Goal: Communication & Community: Answer question/provide support

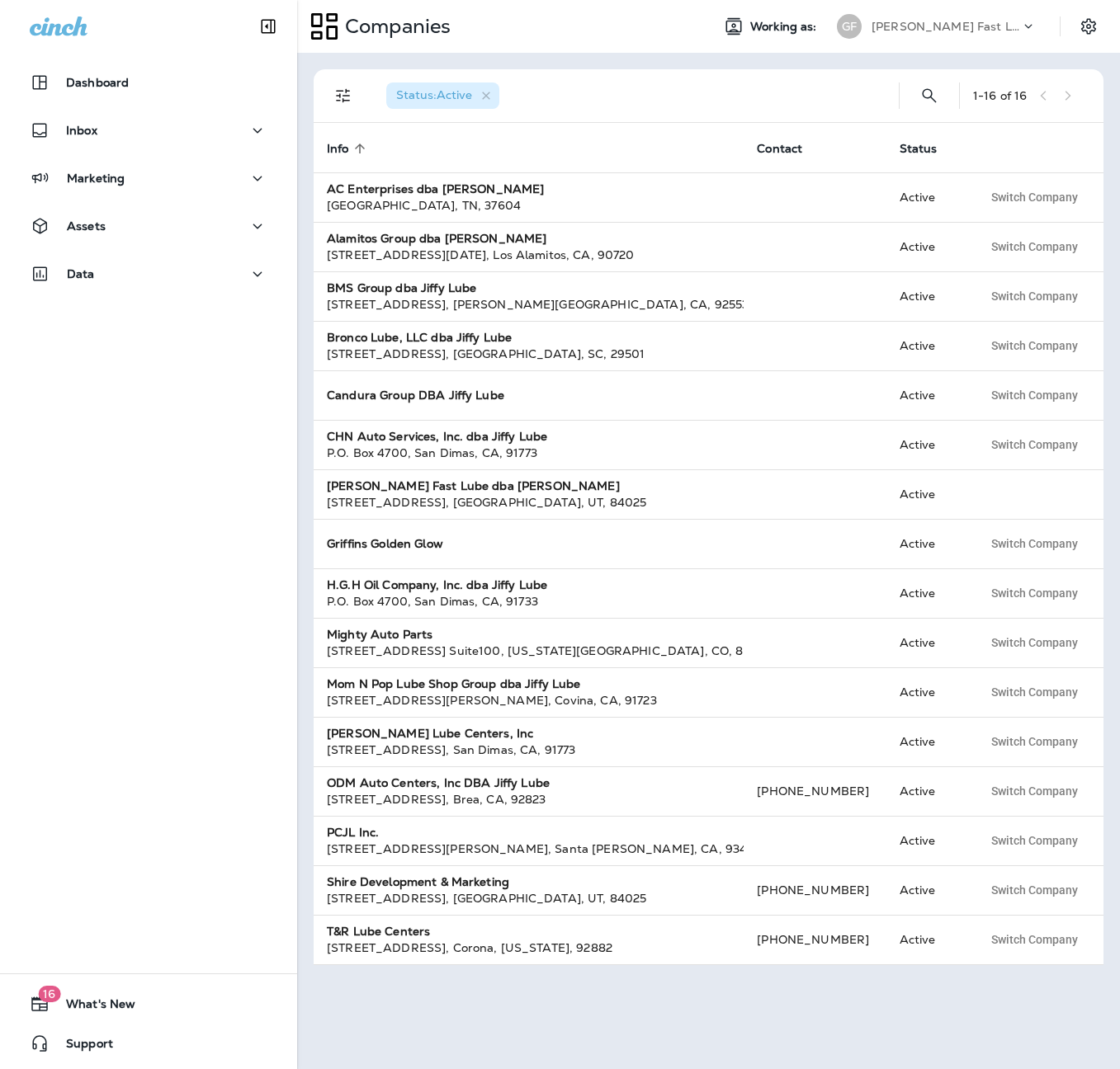
click at [1018, 19] on div "[PERSON_NAME] Fast Lube dba [PERSON_NAME]" at bounding box center [946, 26] width 149 height 25
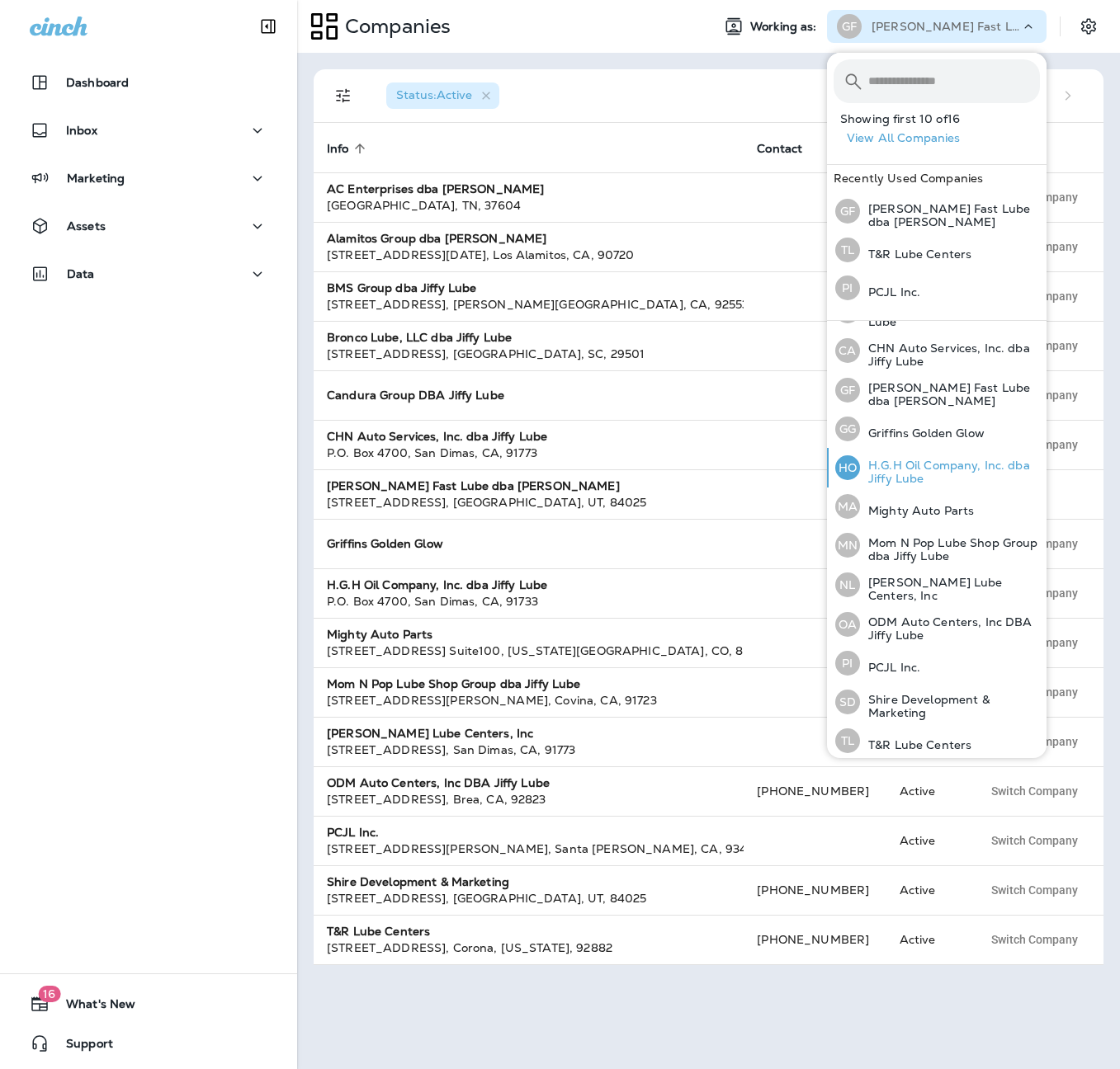
scroll to position [188, 0]
click at [951, 620] on p "ODM Auto Centers, Inc DBA Jiffy Lube" at bounding box center [950, 628] width 180 height 27
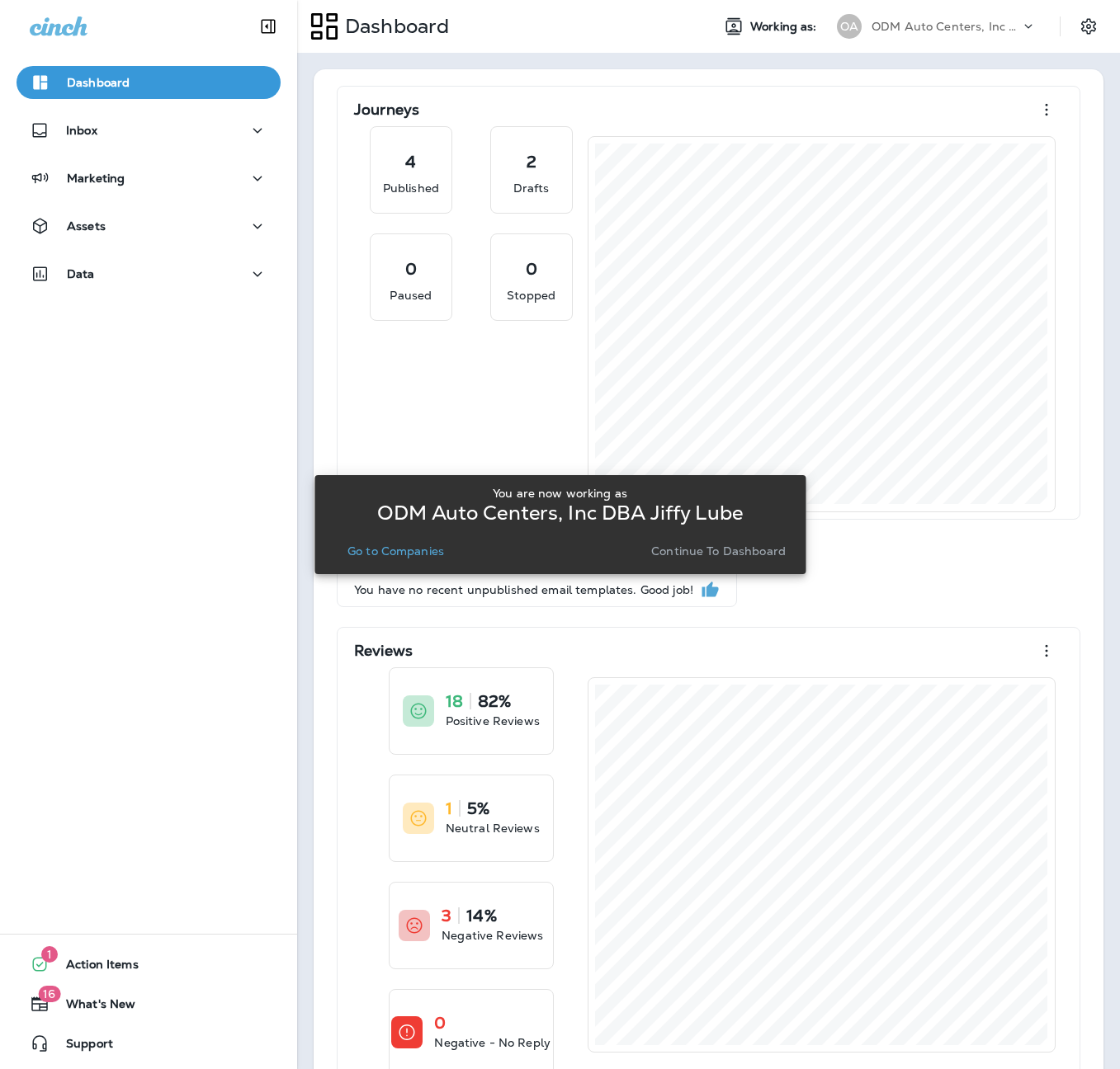
click at [427, 559] on button "Go to Companies" at bounding box center [395, 551] width 110 height 23
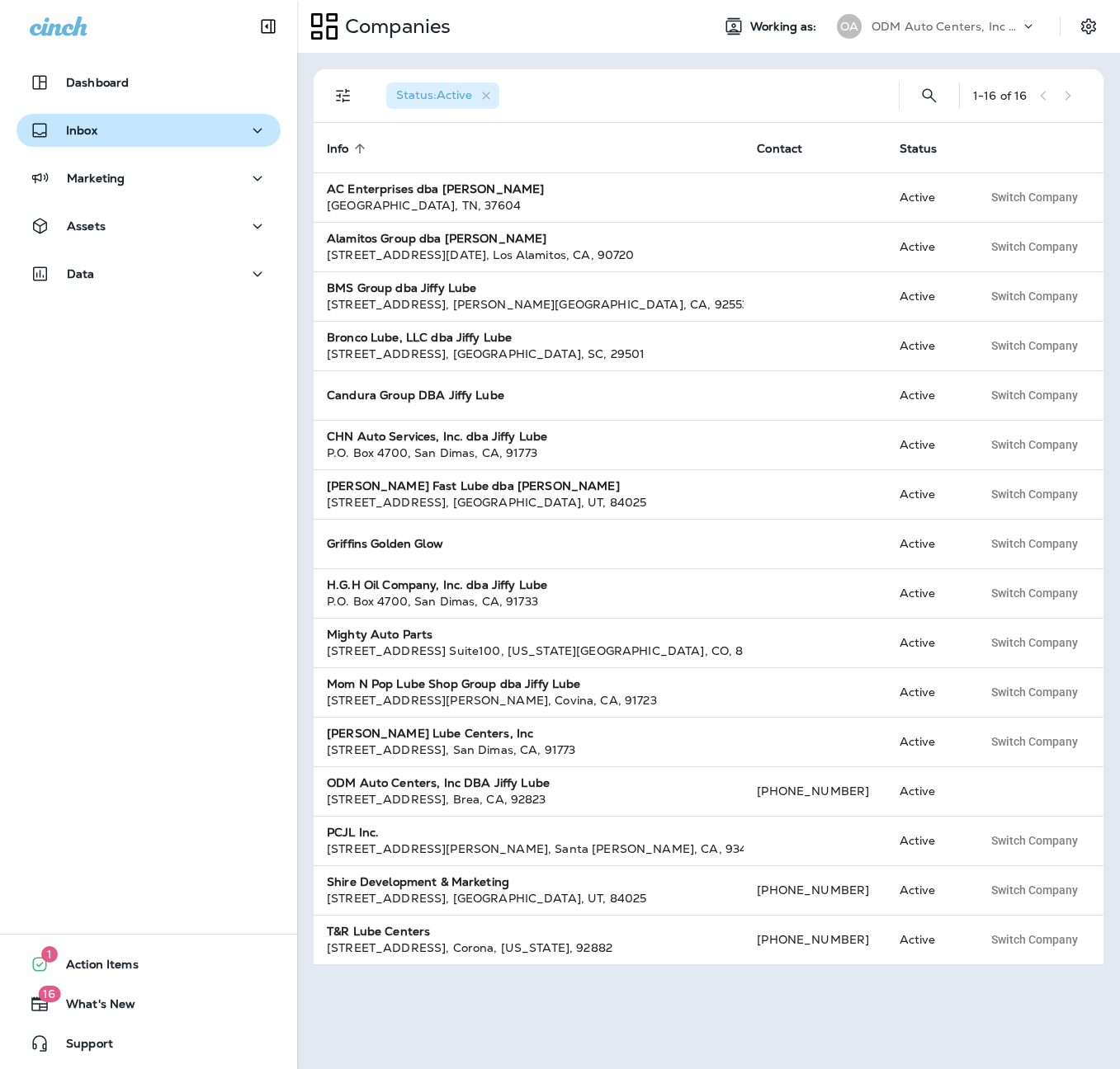
click at [55, 131] on div "Inbox" at bounding box center [63, 131] width 67 height 21
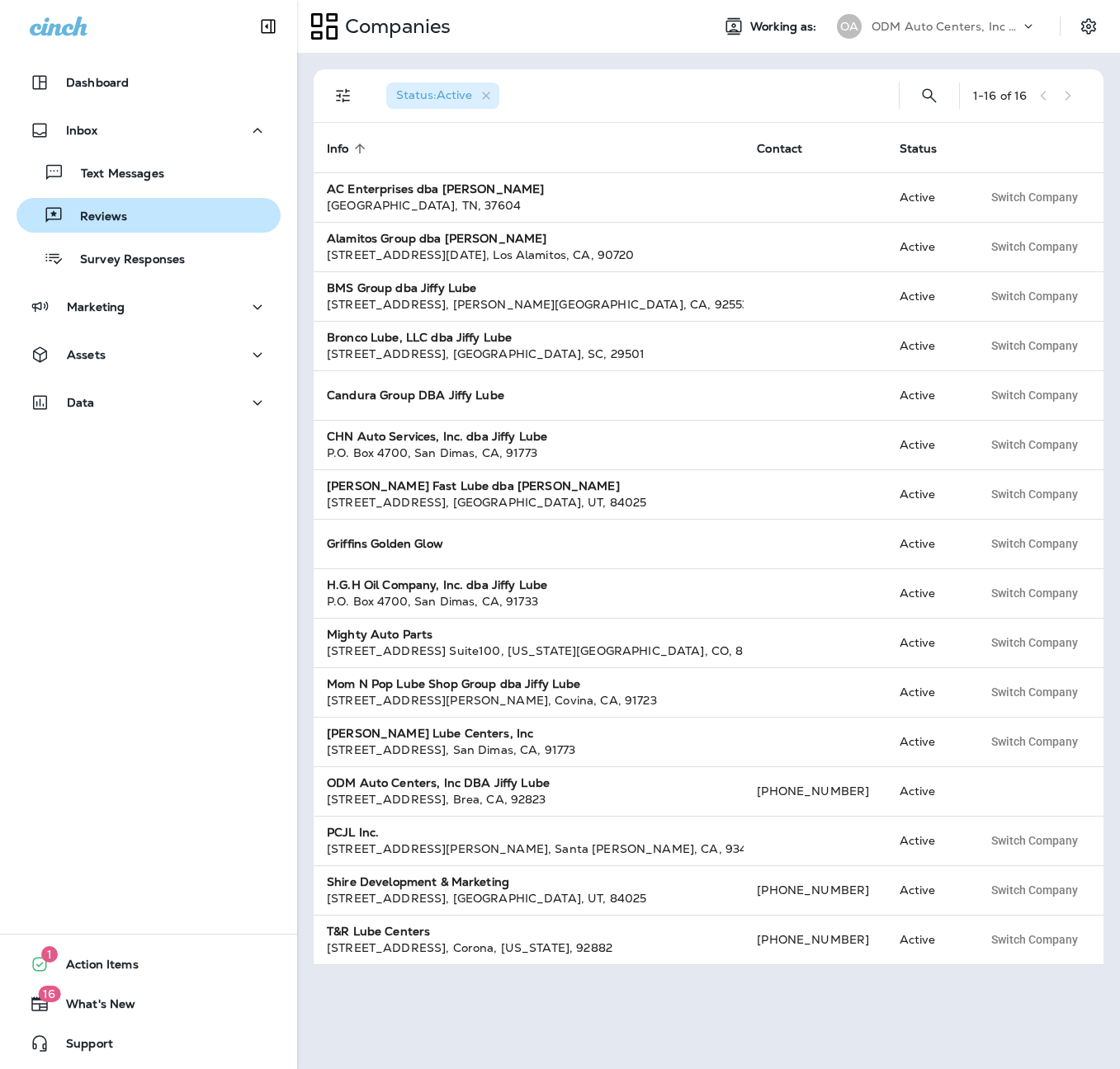
click at [112, 214] on p "Reviews" at bounding box center [94, 217] width 63 height 16
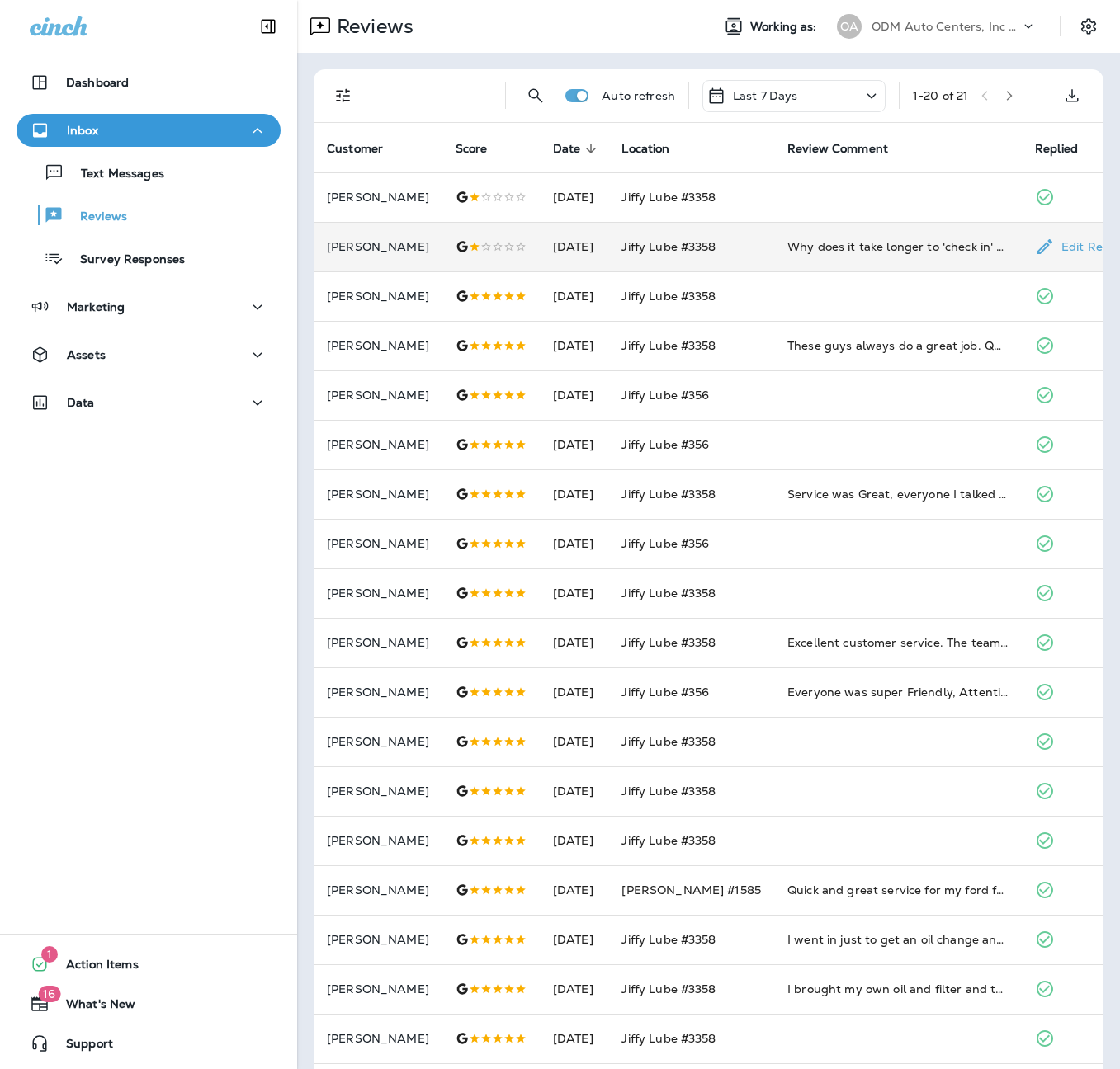
click at [954, 258] on td "Why does it take longer to 'check in' then to get the oil changed? Something is…" at bounding box center [898, 246] width 247 height 49
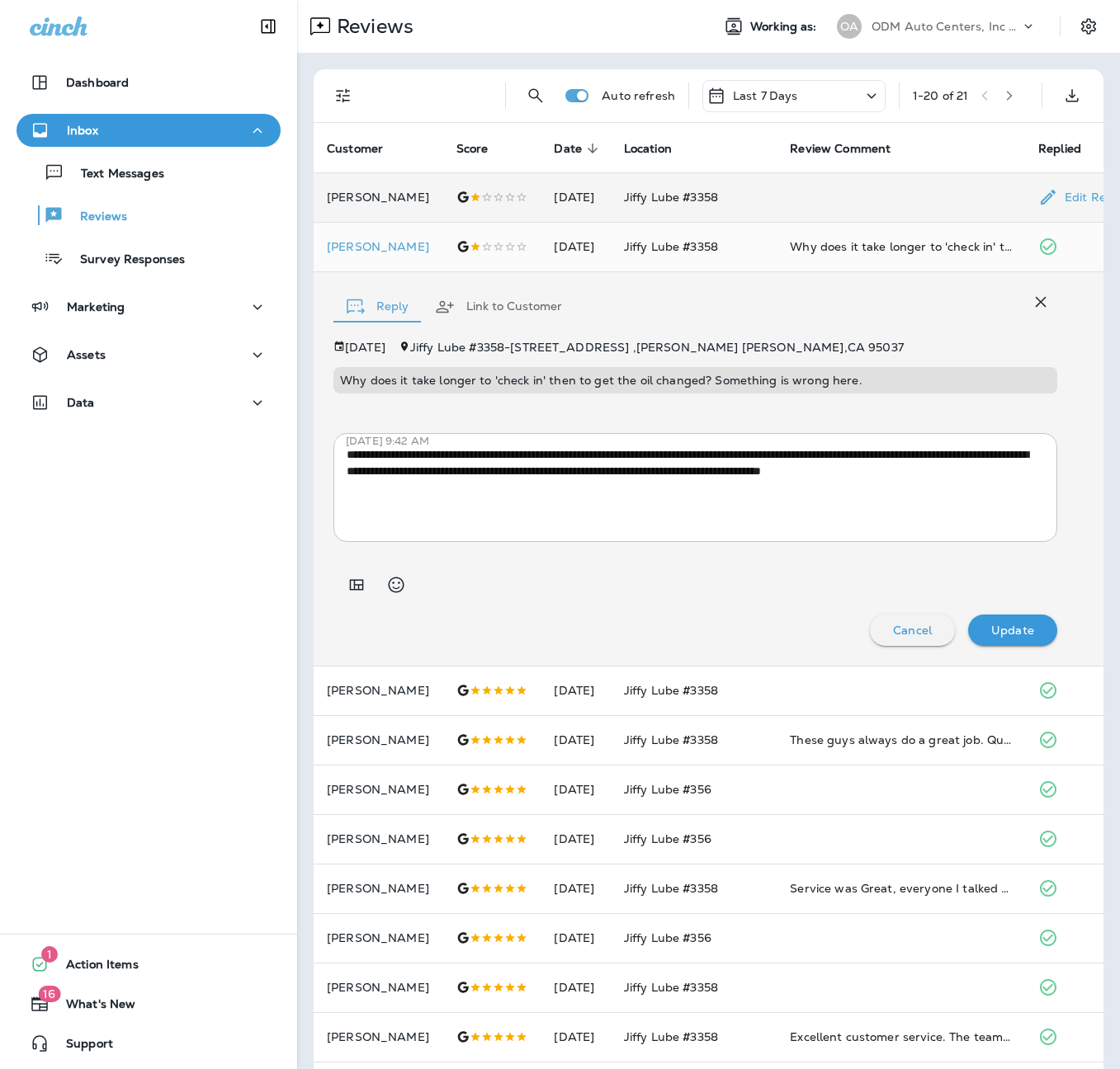
click at [946, 203] on td at bounding box center [900, 196] width 248 height 49
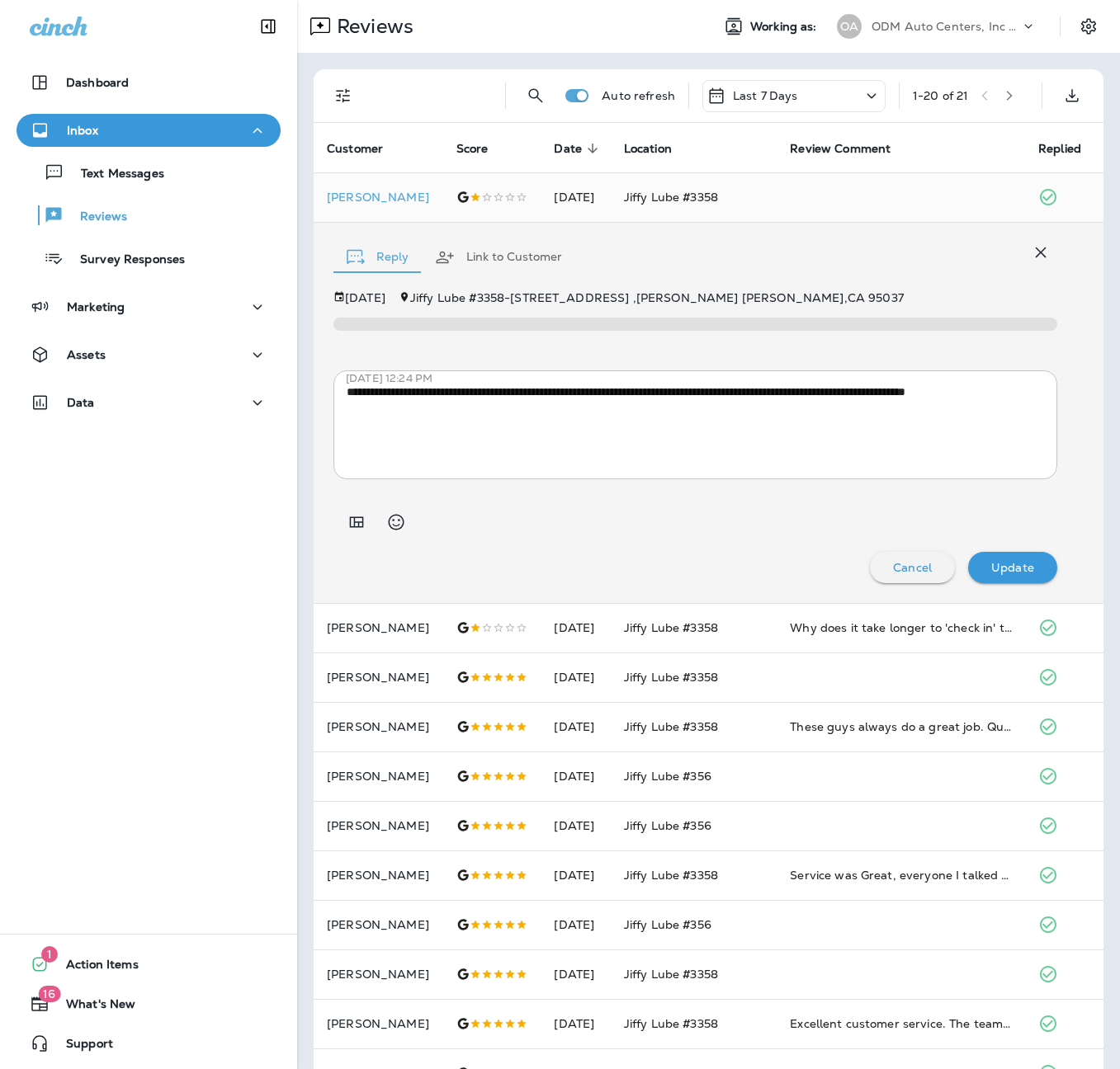
click at [940, 35] on div "ODM Auto Centers, Inc DBA Jiffy Lube" at bounding box center [946, 26] width 149 height 25
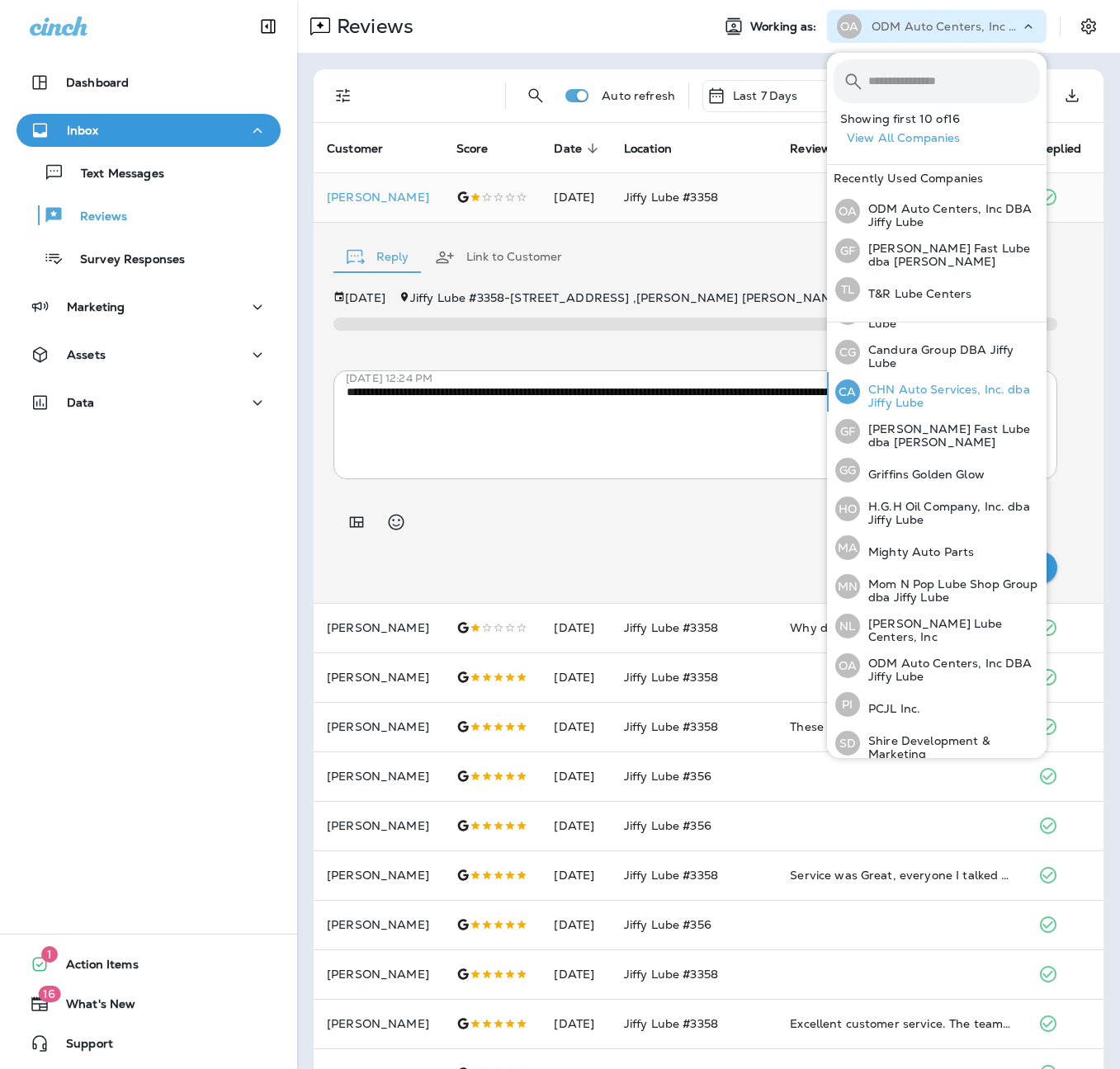
scroll to position [149, 0]
click at [911, 616] on div "[PERSON_NAME] Lube Centers, Inc" at bounding box center [938, 624] width 218 height 40
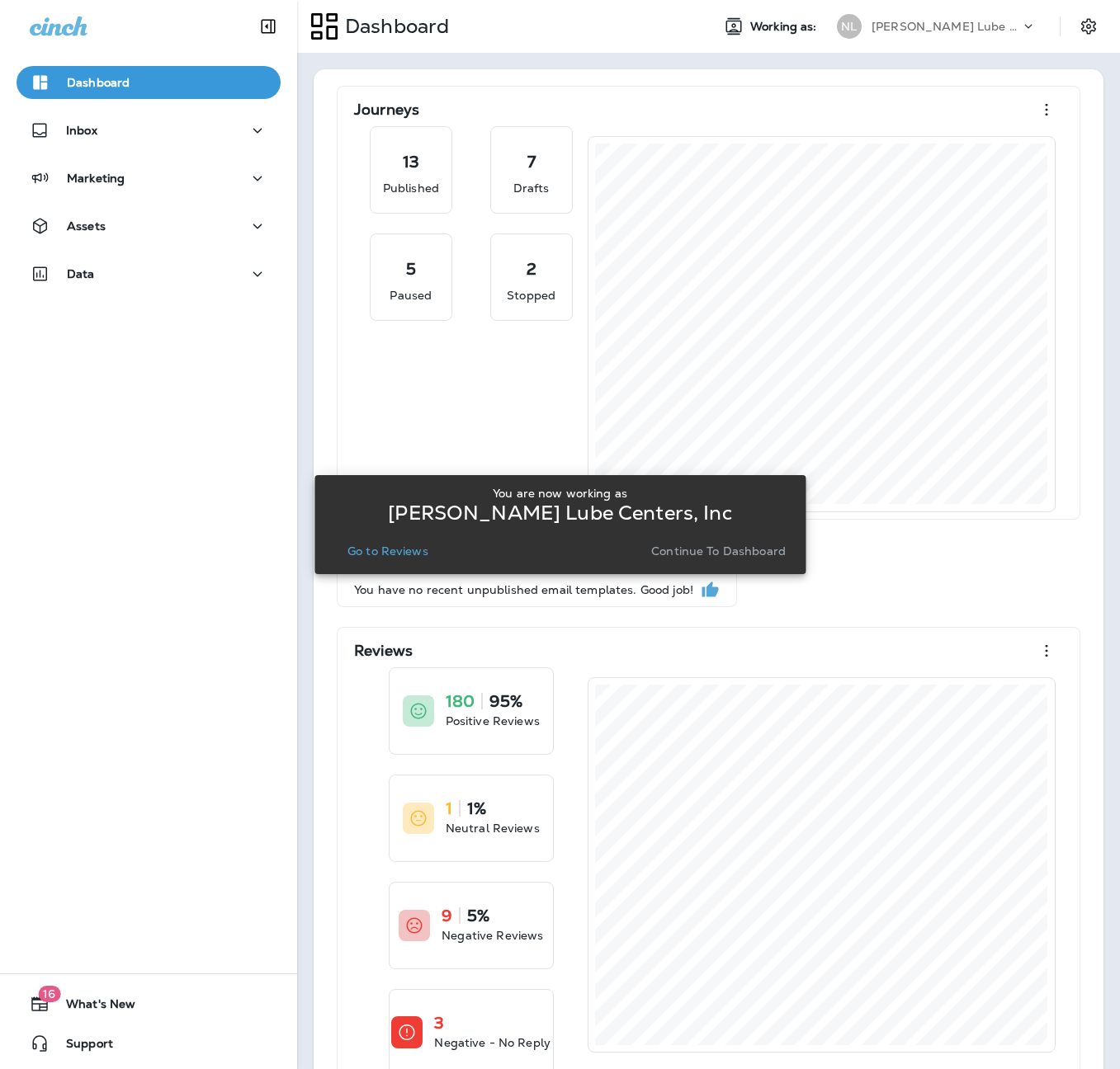
click at [394, 552] on p "Go to Reviews" at bounding box center [388, 551] width 81 height 13
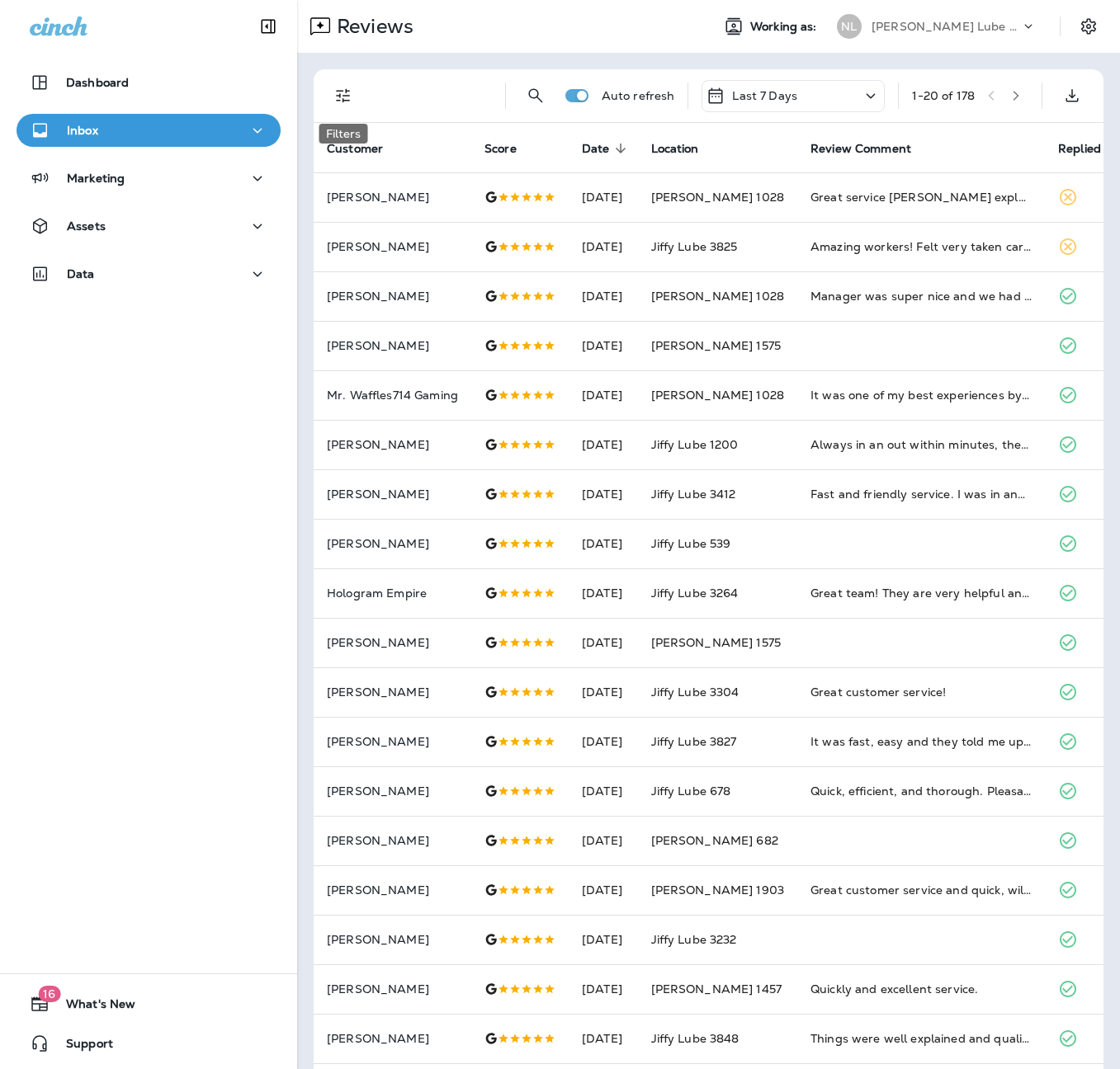
click at [353, 102] on button "Filters" at bounding box center [343, 96] width 33 height 33
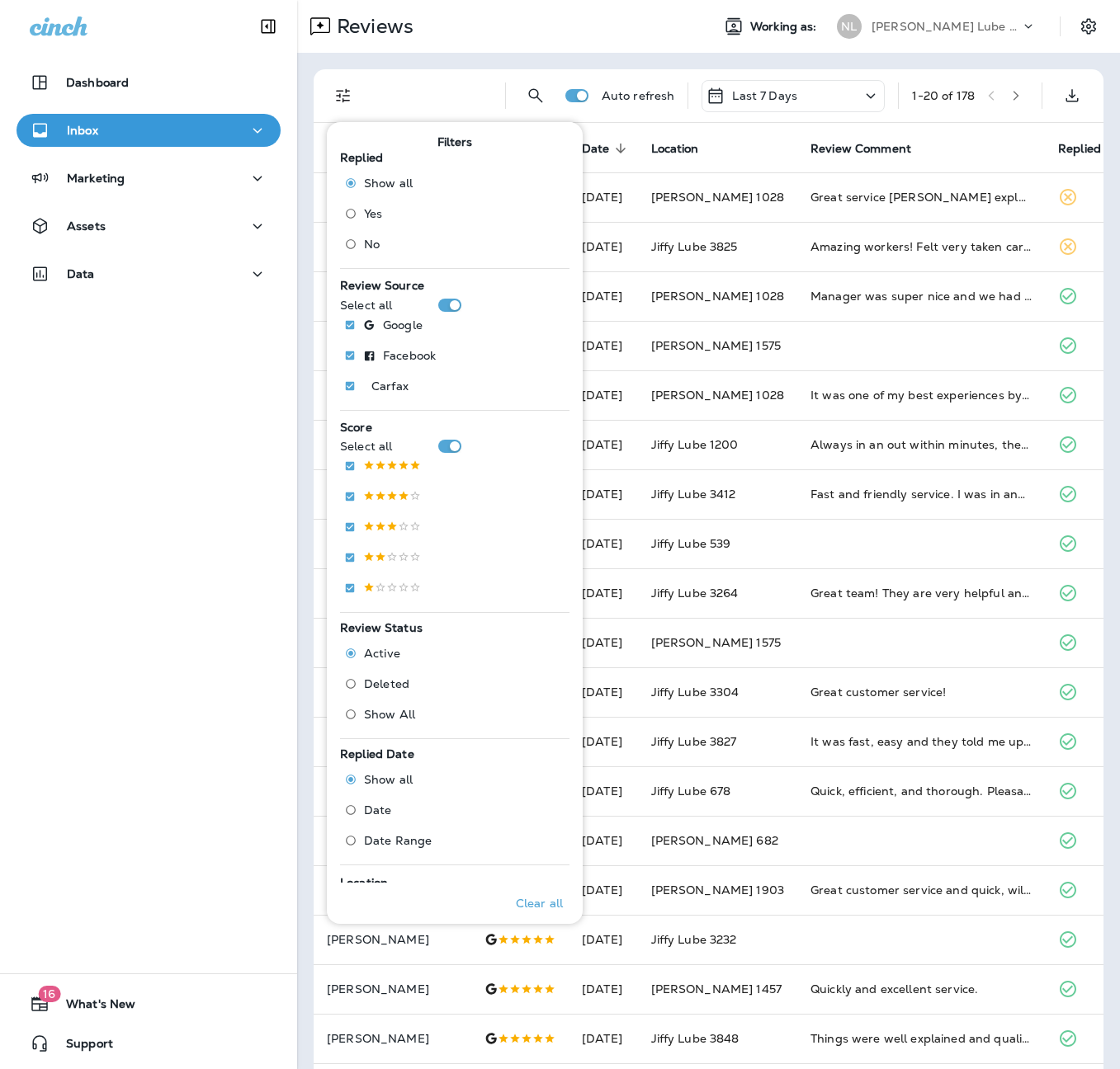
click at [375, 254] on label "No" at bounding box center [374, 244] width 75 height 27
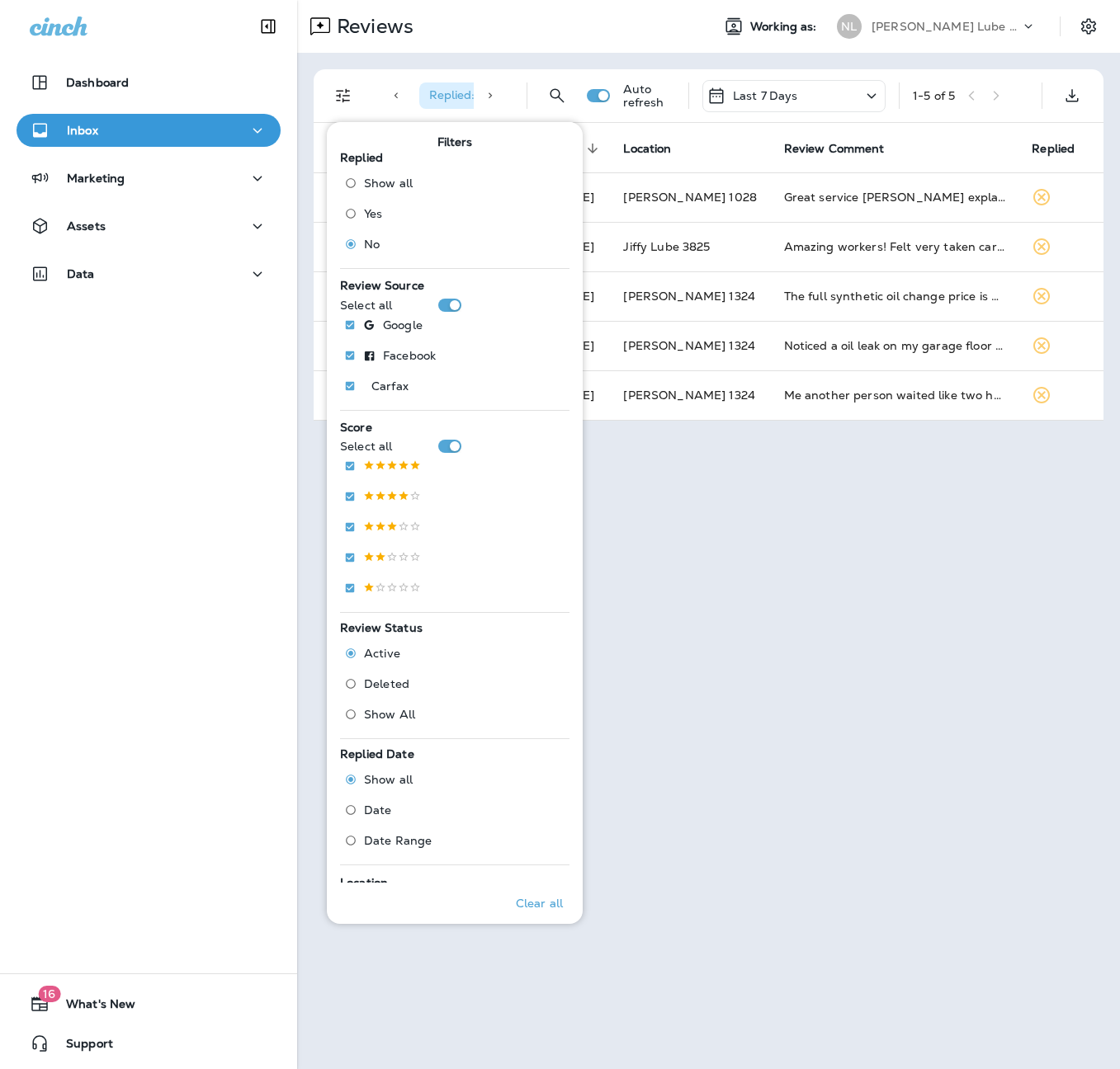
click at [907, 603] on div "Reviews Working as: [PERSON_NAME] Lube Centers, Inc Replied : No Auto refresh L…" at bounding box center [707, 534] width 822 height 1069
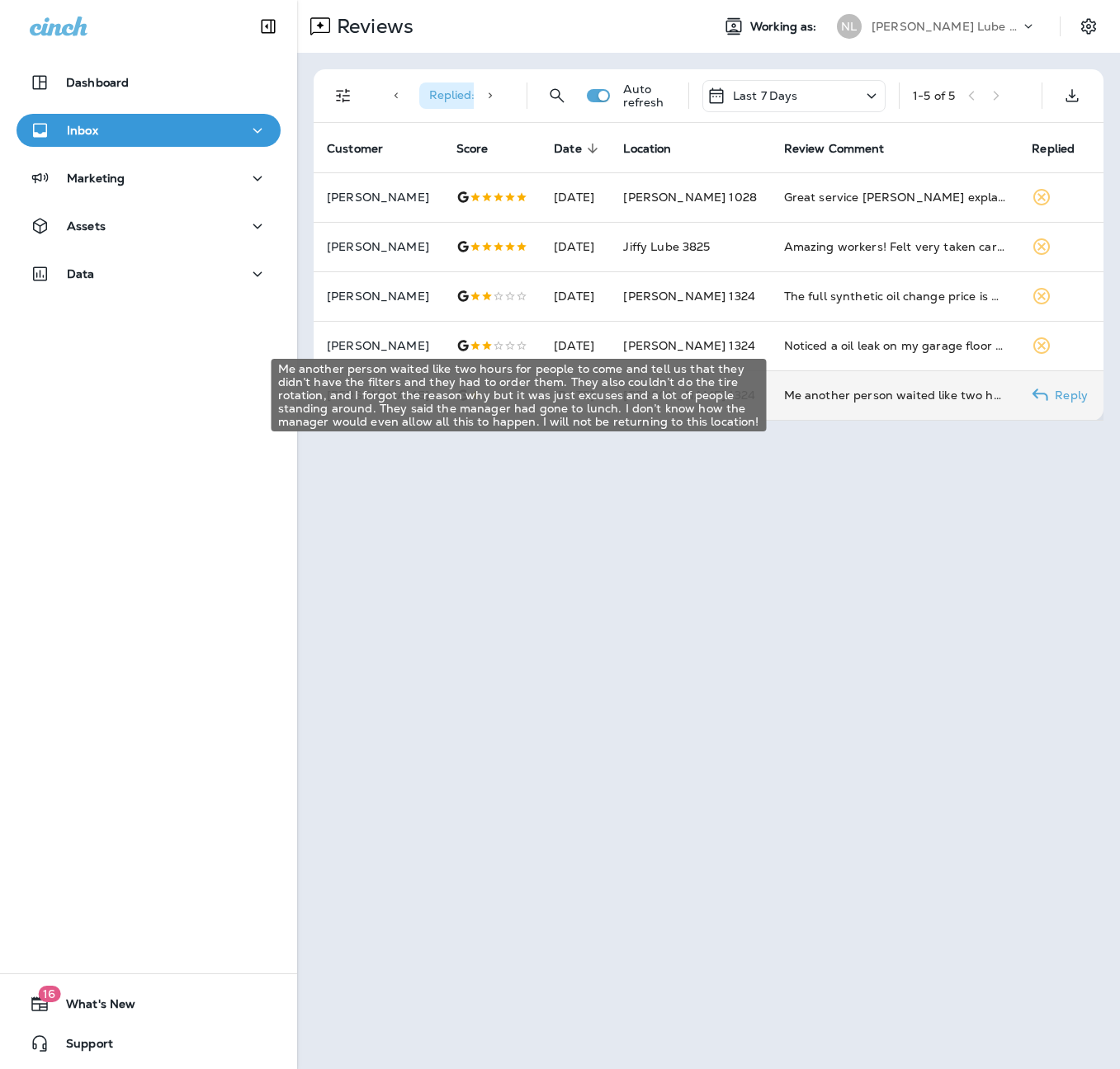
click at [827, 397] on div "Me another person waited like two hours for people to come and tell us that the…" at bounding box center [894, 394] width 222 height 16
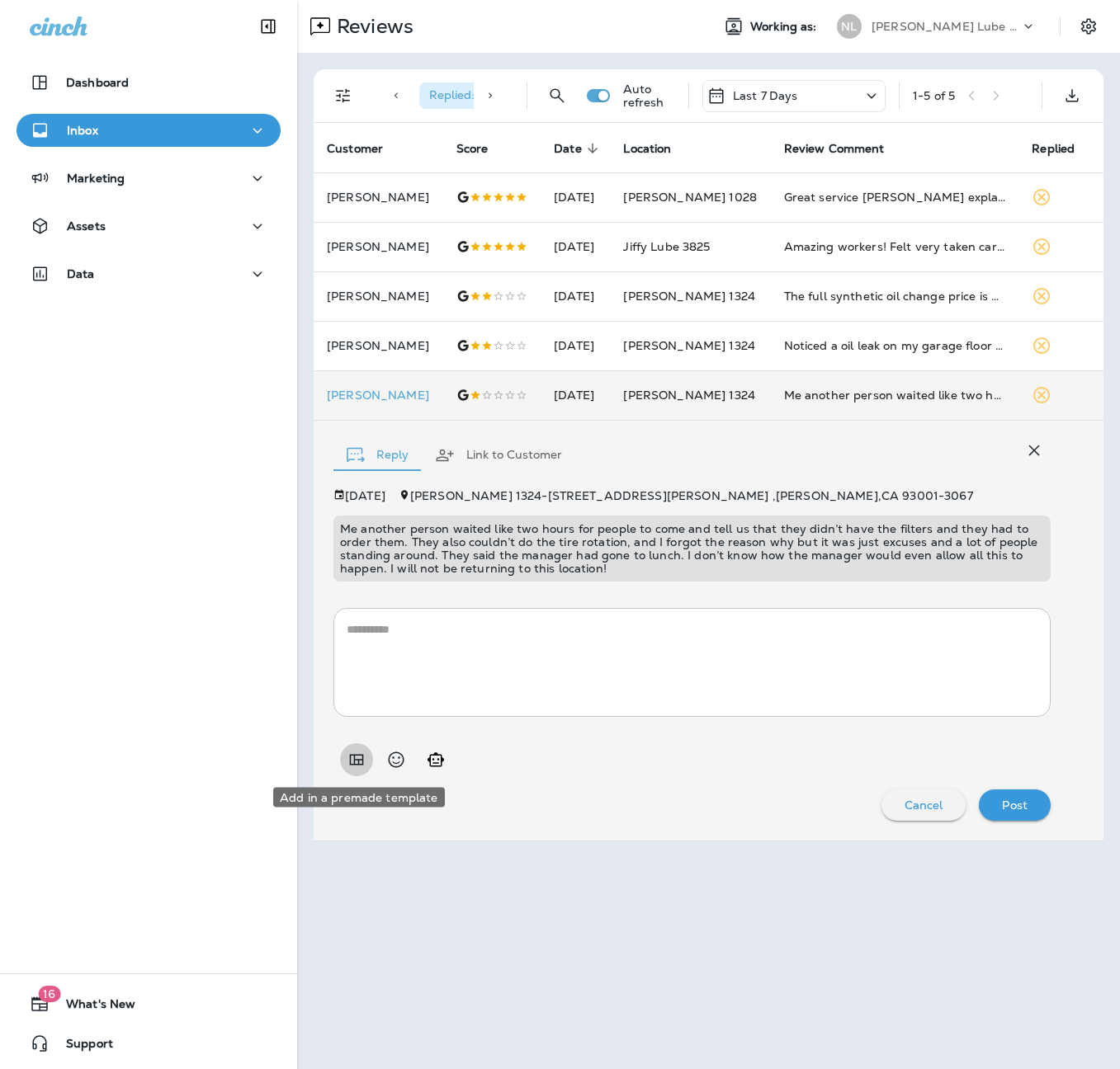
click at [359, 764] on icon "Add in a premade template" at bounding box center [357, 759] width 14 height 10
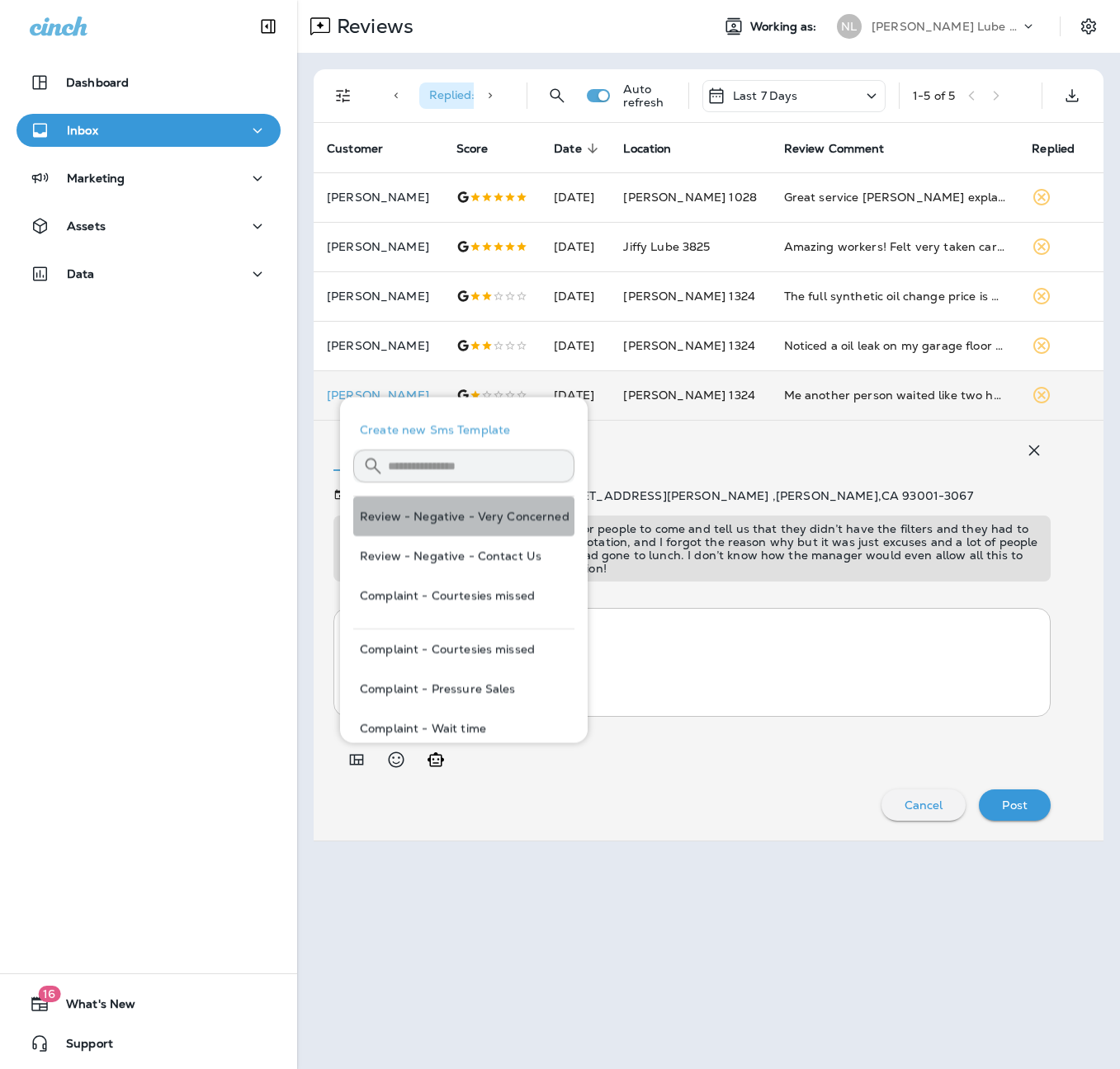
click at [481, 509] on button "Review - Negative - Very Concerned" at bounding box center [464, 516] width 221 height 40
type textarea "**********"
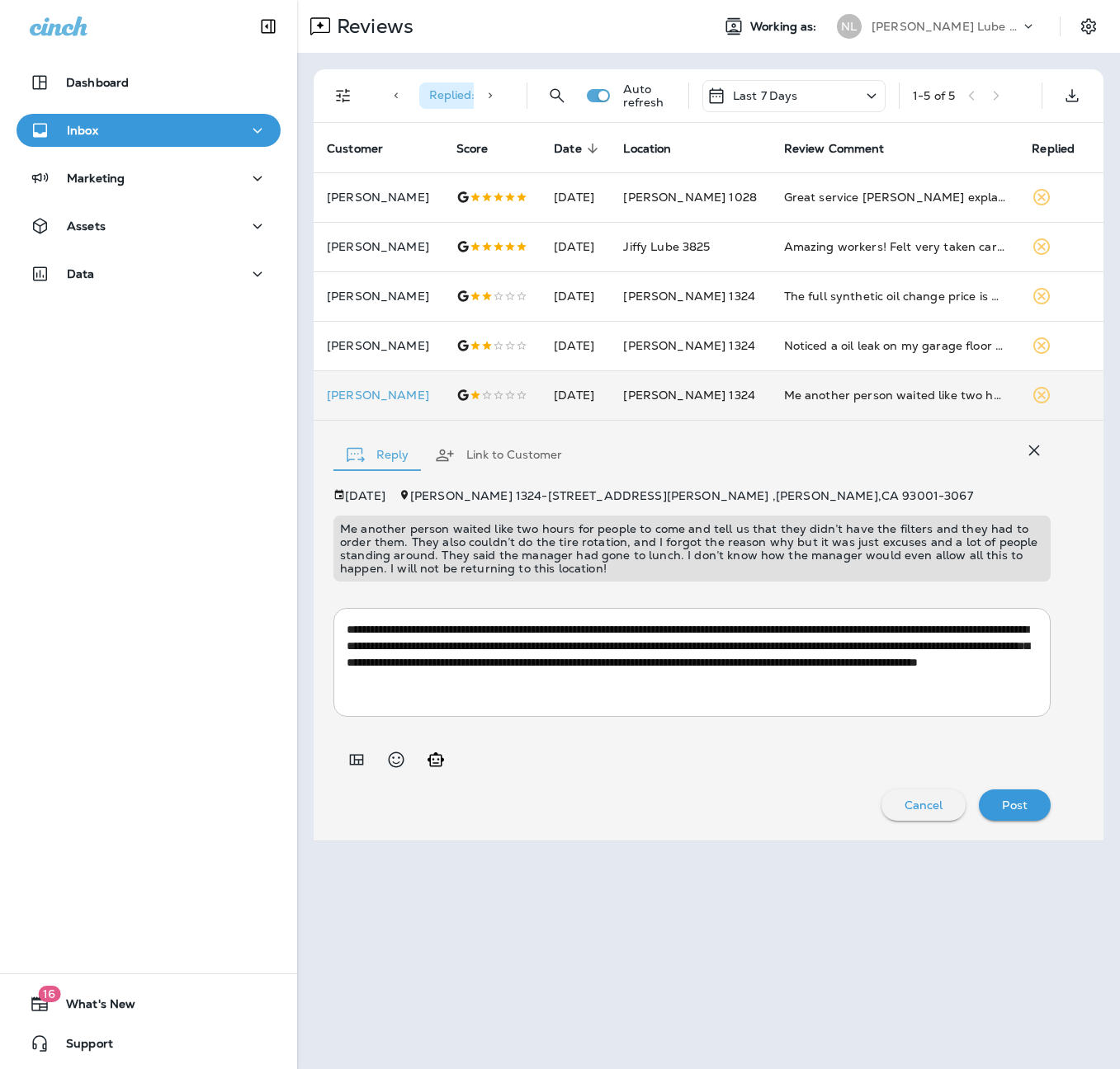
click at [1012, 804] on p "Post" at bounding box center [1014, 805] width 26 height 13
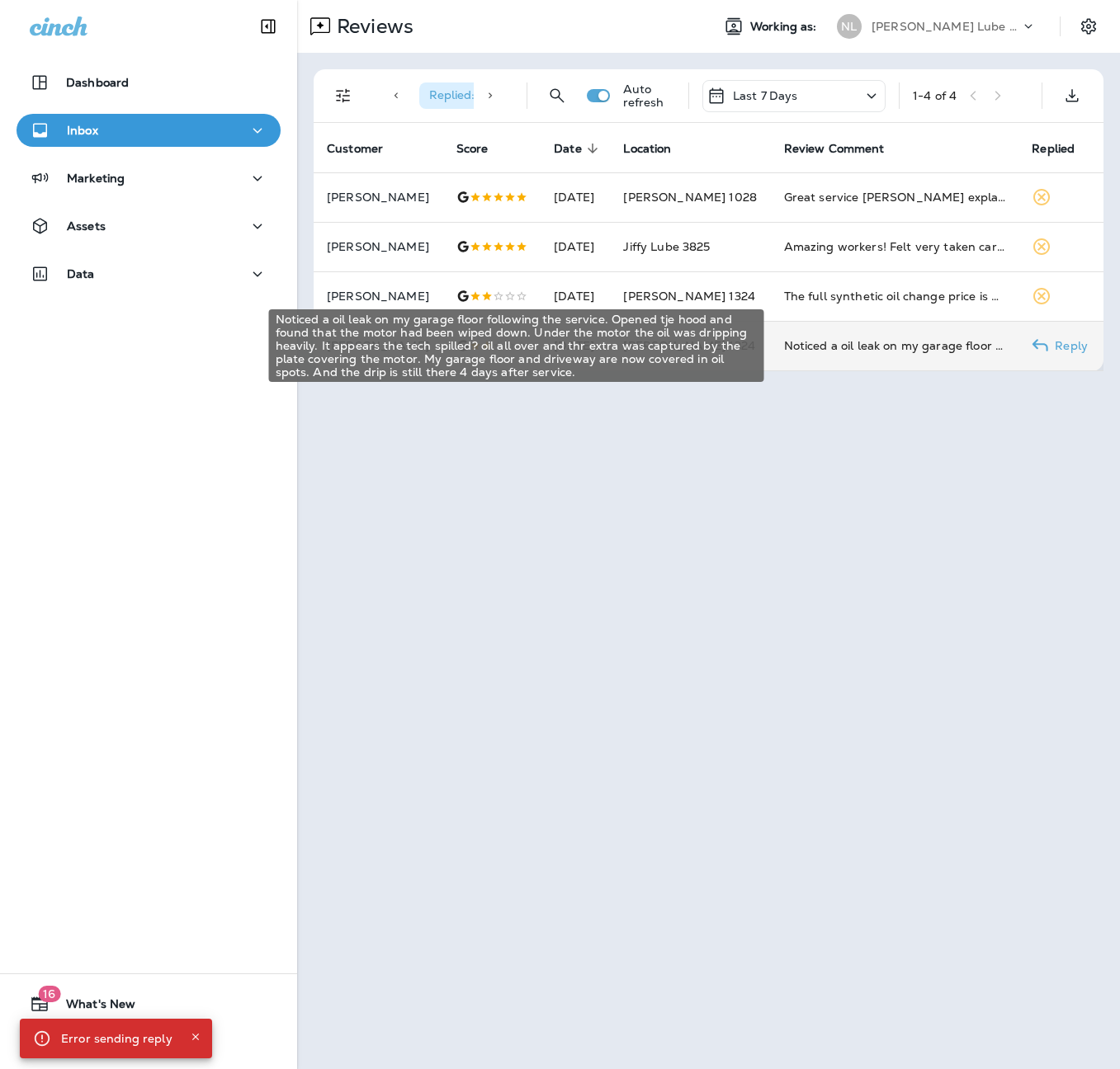
click at [820, 345] on div "Noticed a oil leak on my garage floor following the service. Opened tje hood an…" at bounding box center [894, 345] width 222 height 16
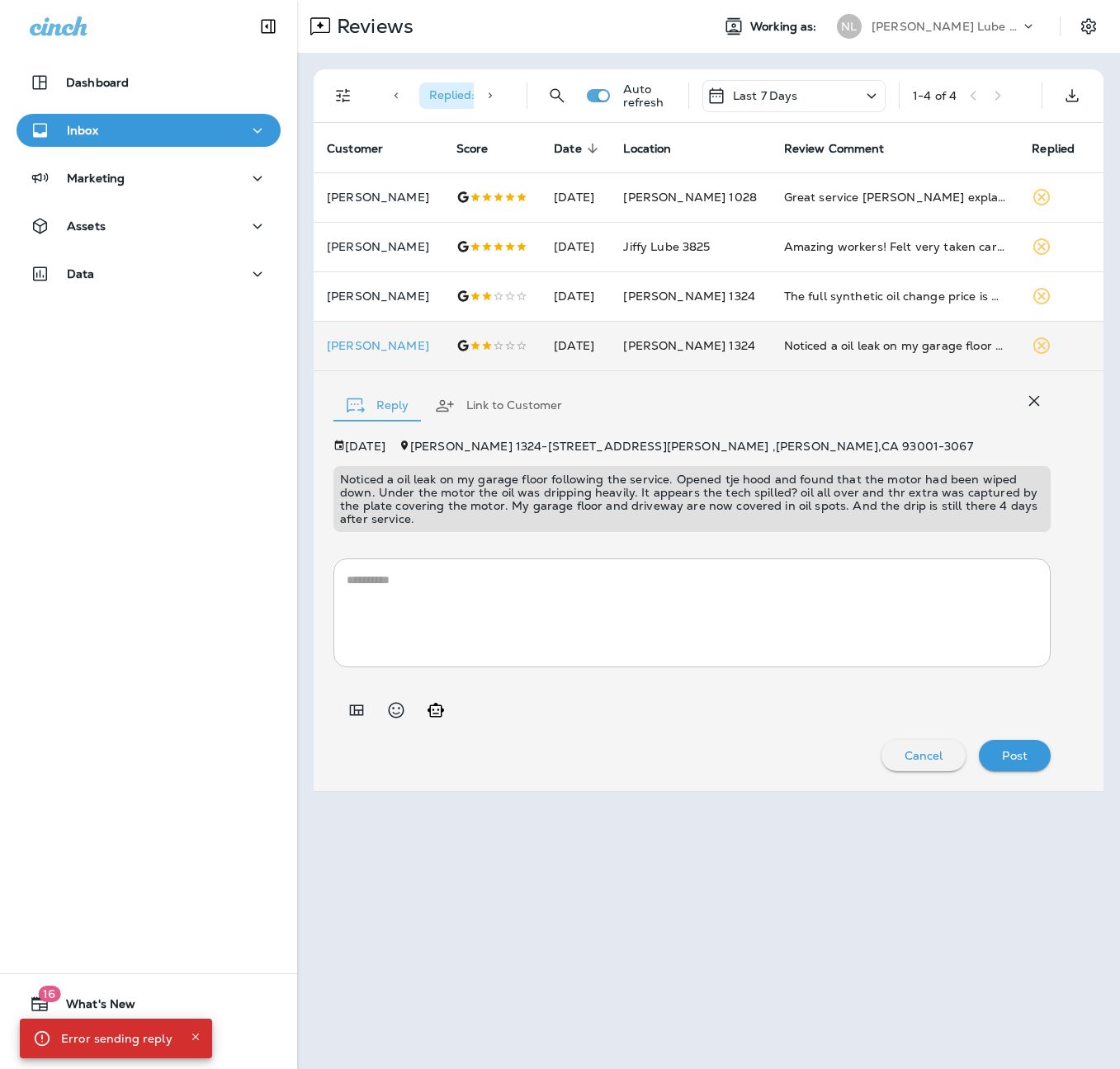
click at [375, 716] on div "[DATE] [PERSON_NAME] [STREET_ADDRESS][PERSON_NAME] Noticed a oil leak on my gar…" at bounding box center [691, 606] width 717 height 332
click at [358, 702] on icon "Add in a premade template" at bounding box center [356, 710] width 20 height 20
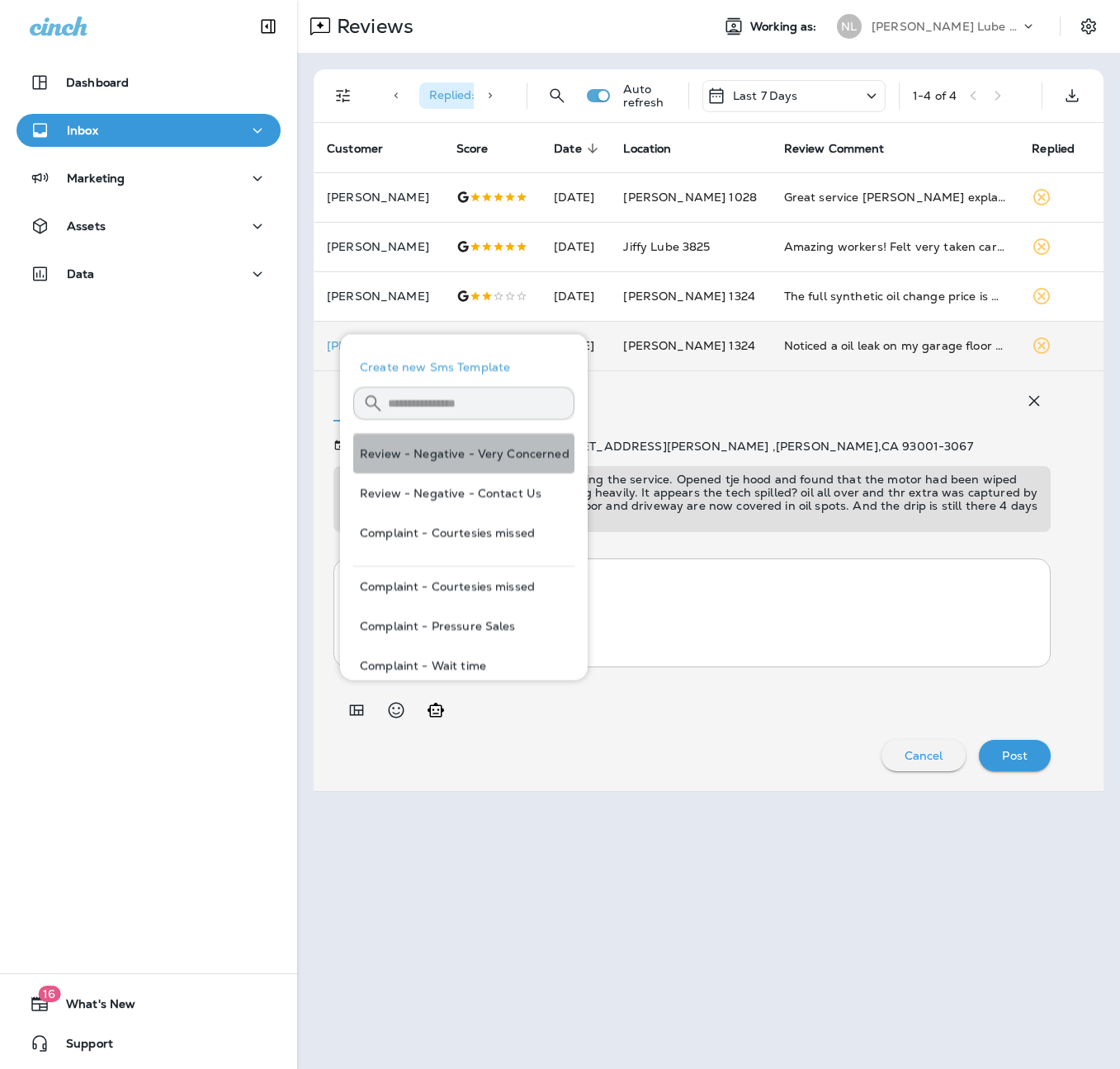
click at [477, 458] on button "Review - Negative - Very Concerned" at bounding box center [464, 454] width 221 height 40
type textarea "**********"
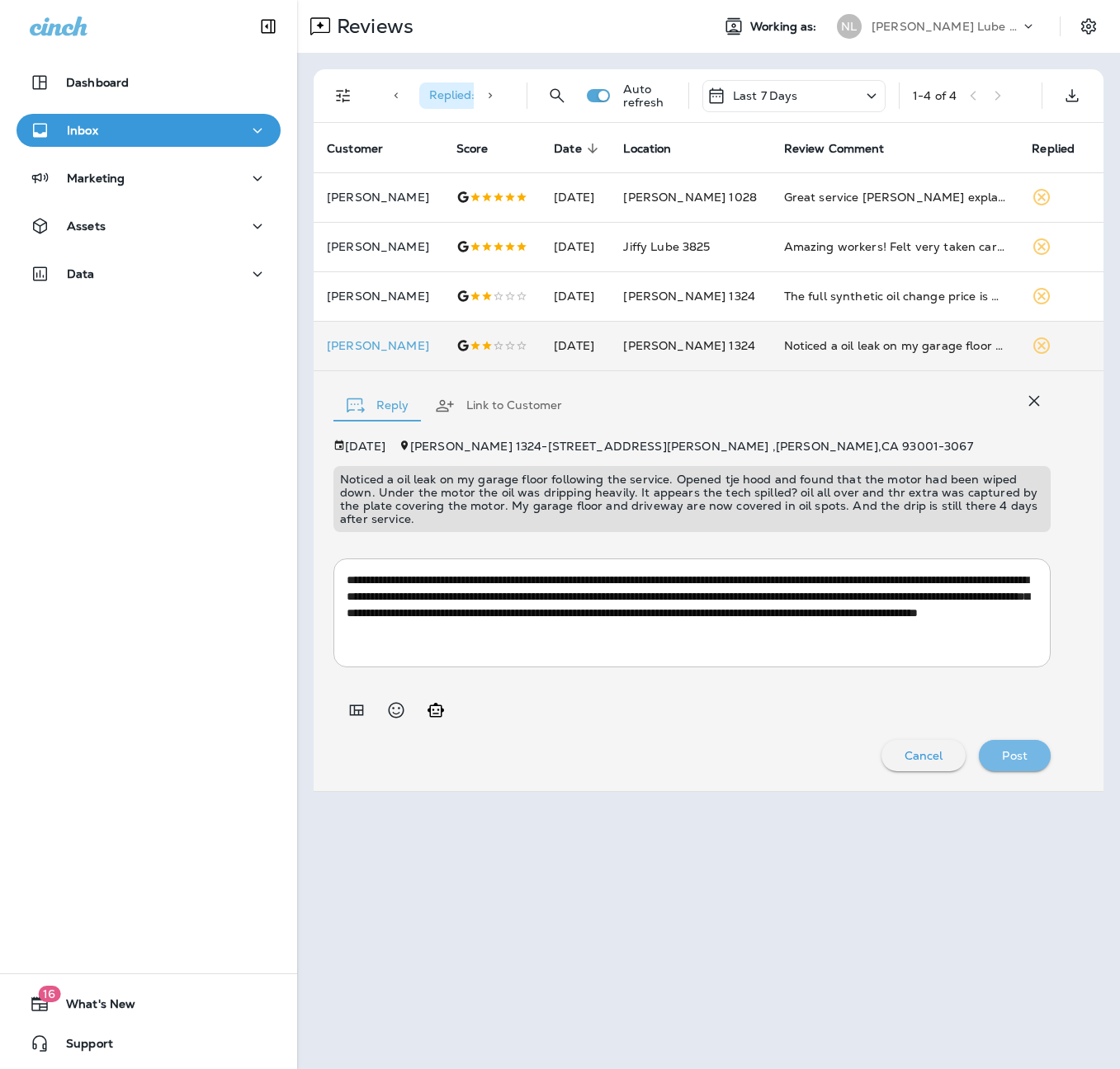
click at [1048, 740] on button "Post" at bounding box center [1014, 756] width 72 height 31
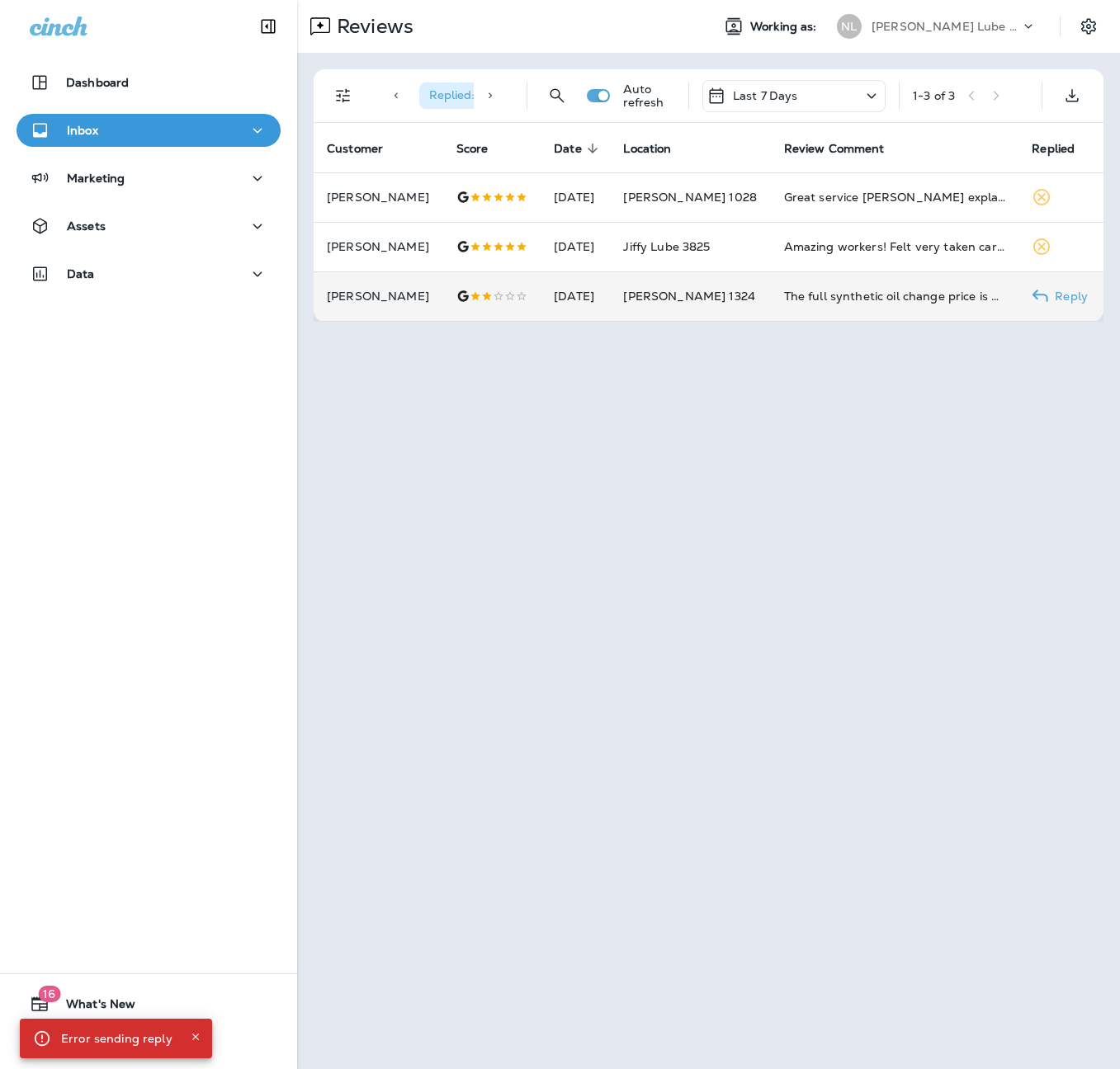
click at [882, 308] on td "The full synthetic oil change price is $119 Plus a $27 oil filter charge and ot…" at bounding box center [894, 296] width 248 height 49
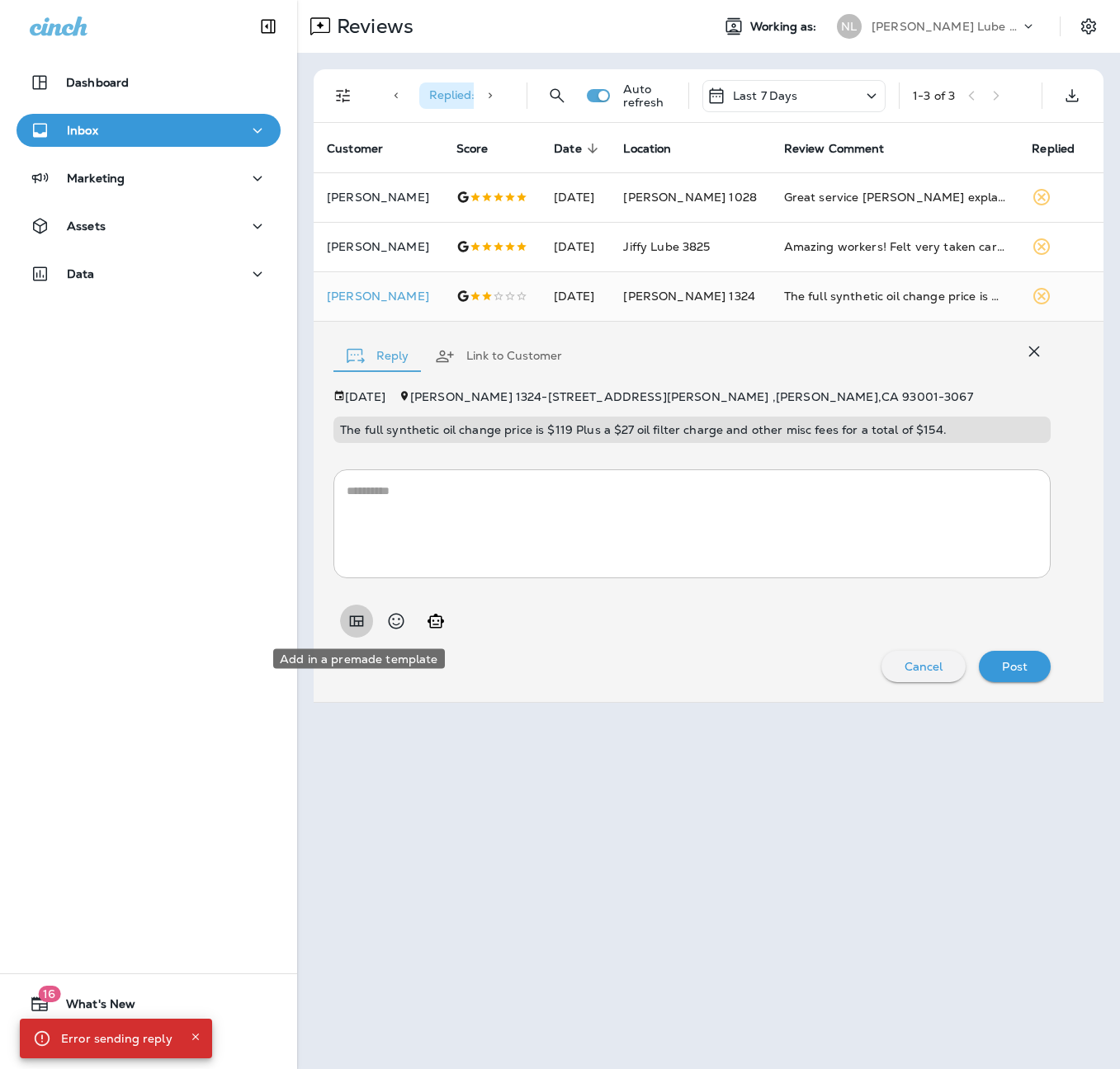
click at [368, 624] on button "Add in a premade template" at bounding box center [356, 621] width 33 height 33
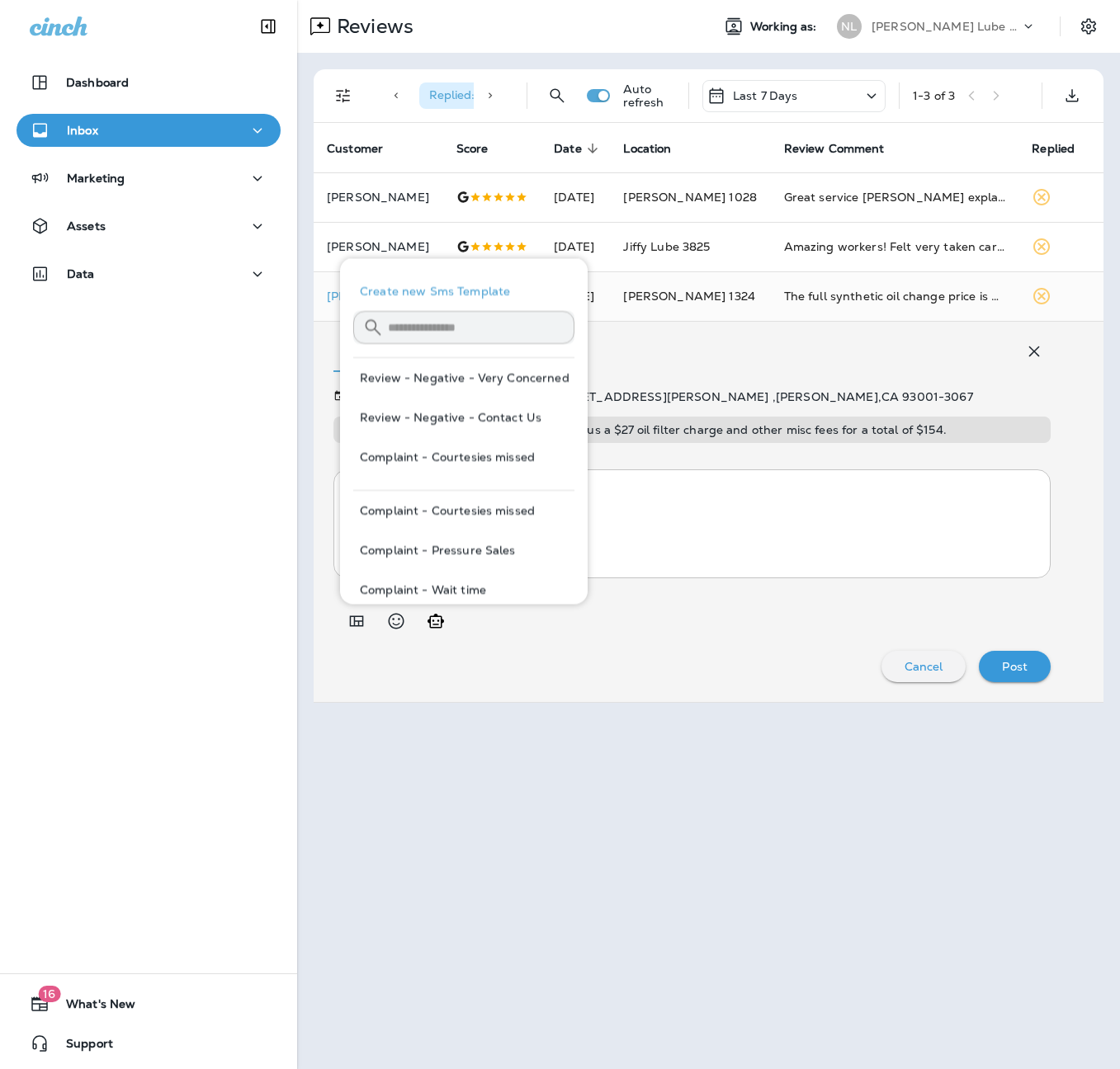
click at [506, 422] on button "Review - Negative - Contact Us" at bounding box center [464, 418] width 221 height 40
type textarea "**********"
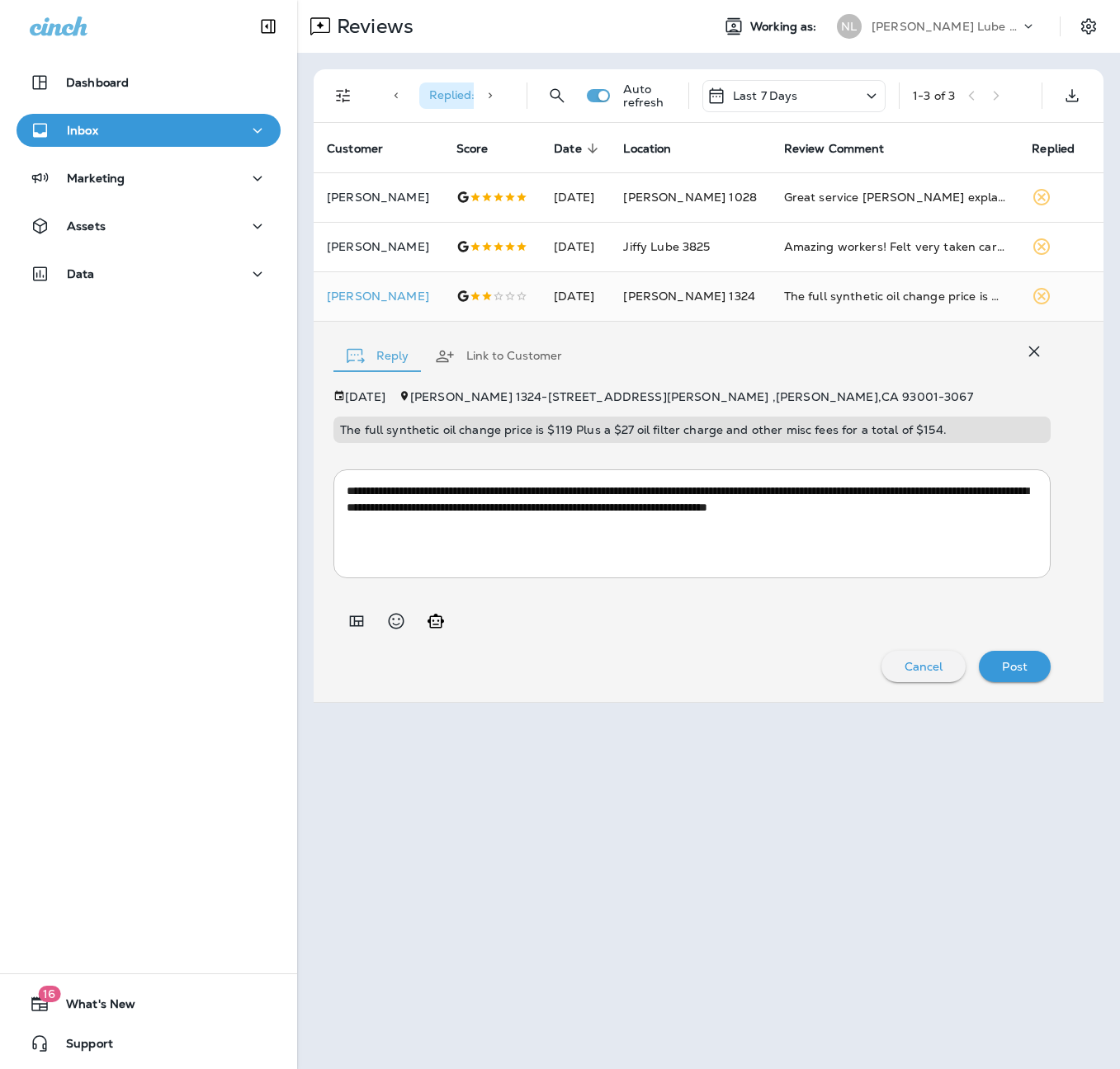
click at [1008, 664] on p "Post" at bounding box center [1014, 666] width 26 height 13
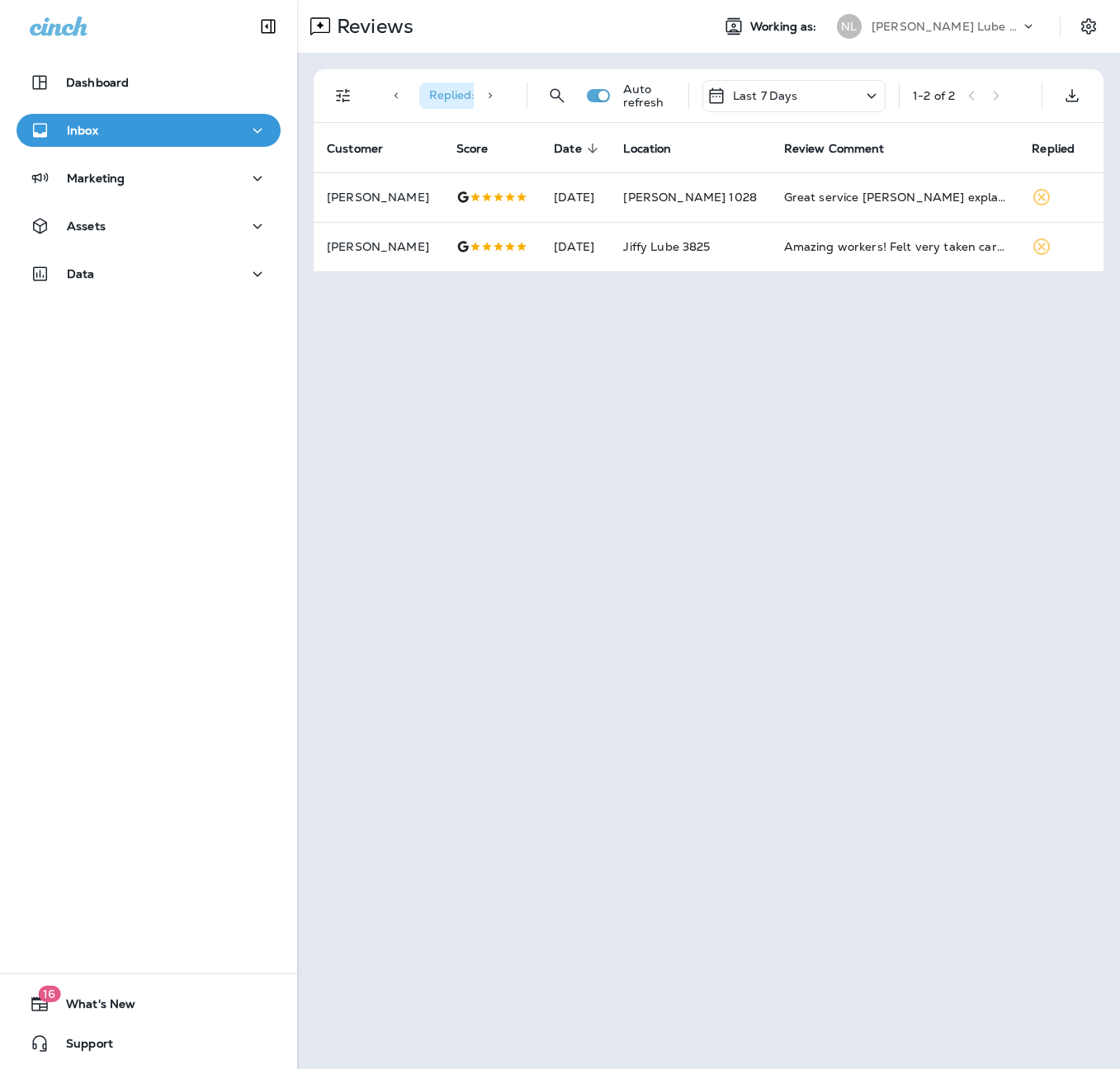
click at [1003, 34] on div "[PERSON_NAME] Lube Centers, Inc" at bounding box center [946, 26] width 149 height 25
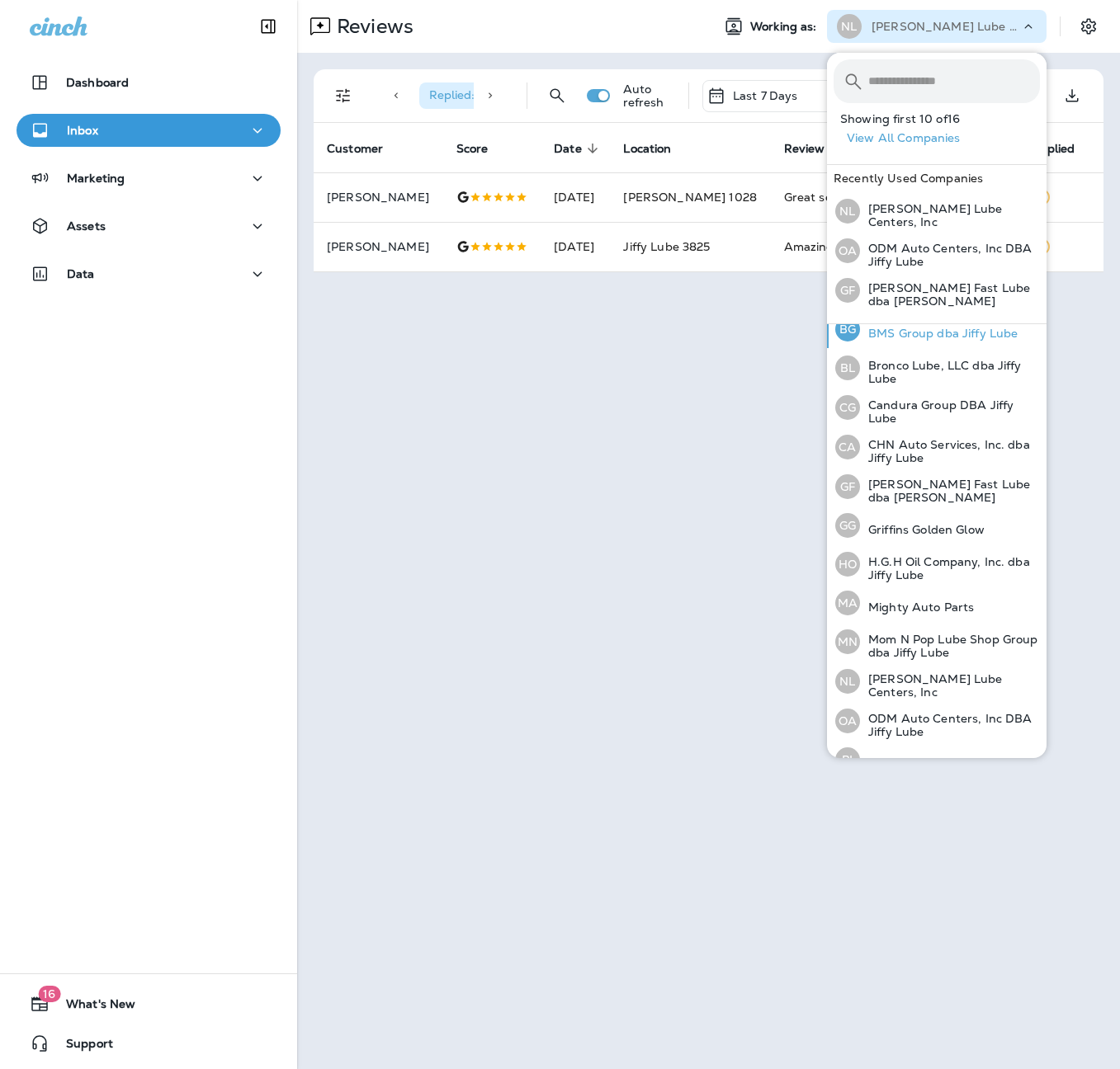
scroll to position [96, 0]
click at [950, 631] on p "Mom N Pop Lube Shop Group dba Jiffy Lube" at bounding box center [950, 643] width 180 height 27
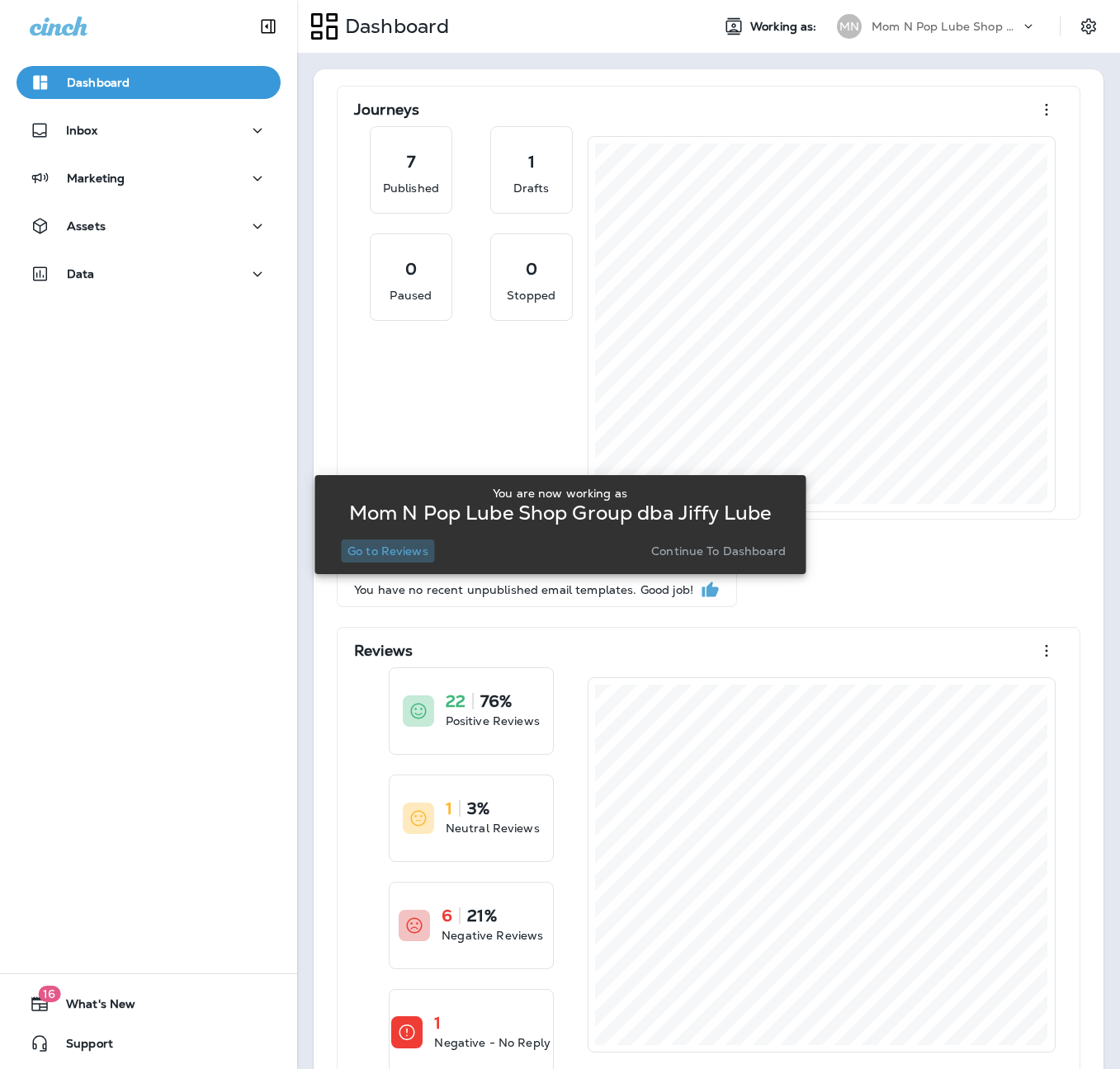
click at [385, 550] on p "Go to Reviews" at bounding box center [388, 551] width 81 height 13
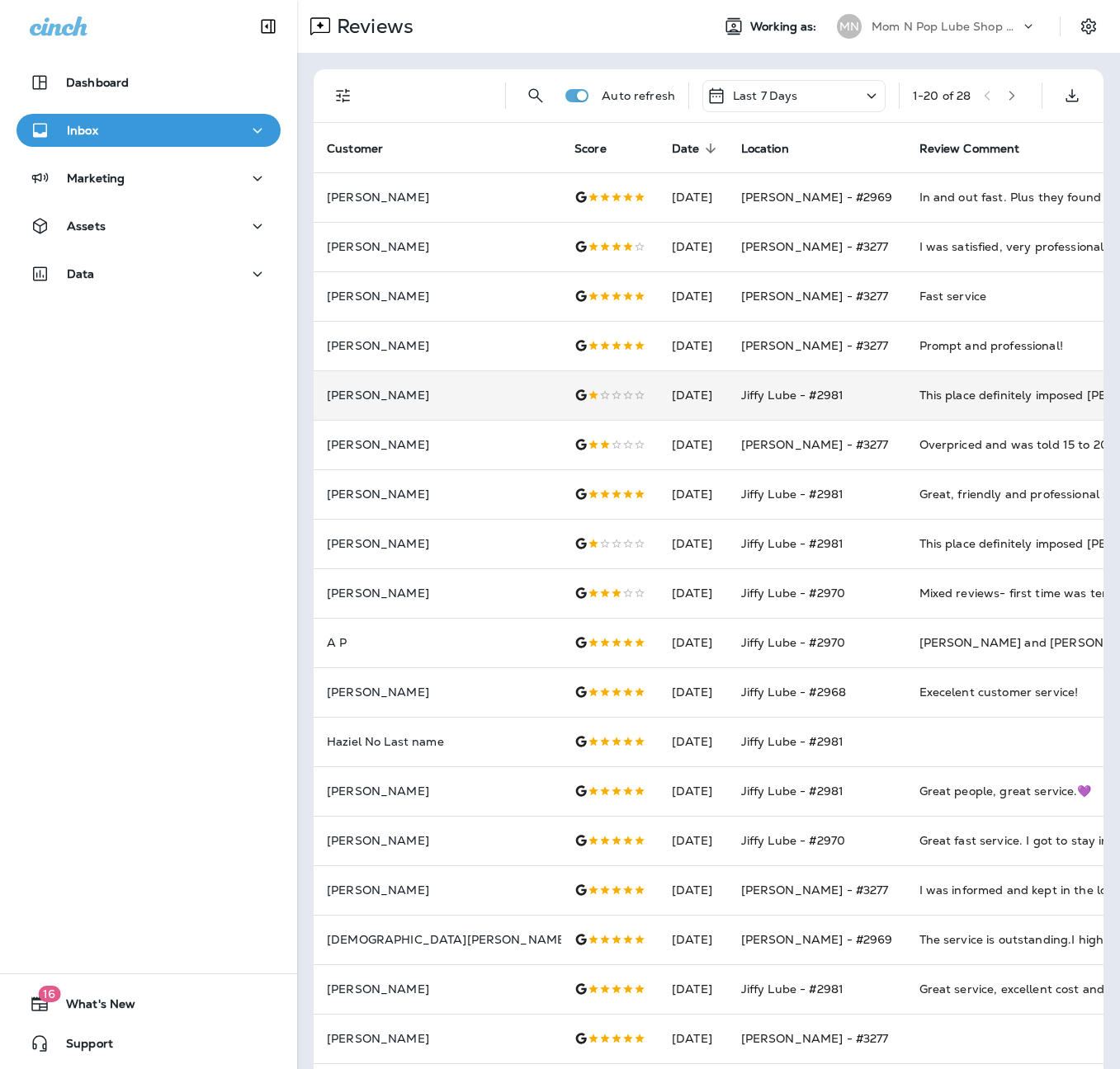
click at [906, 381] on td "This place definitely imposed [PERSON_NAME] tariffs on the prices. I've never e…" at bounding box center [1030, 394] width 247 height 49
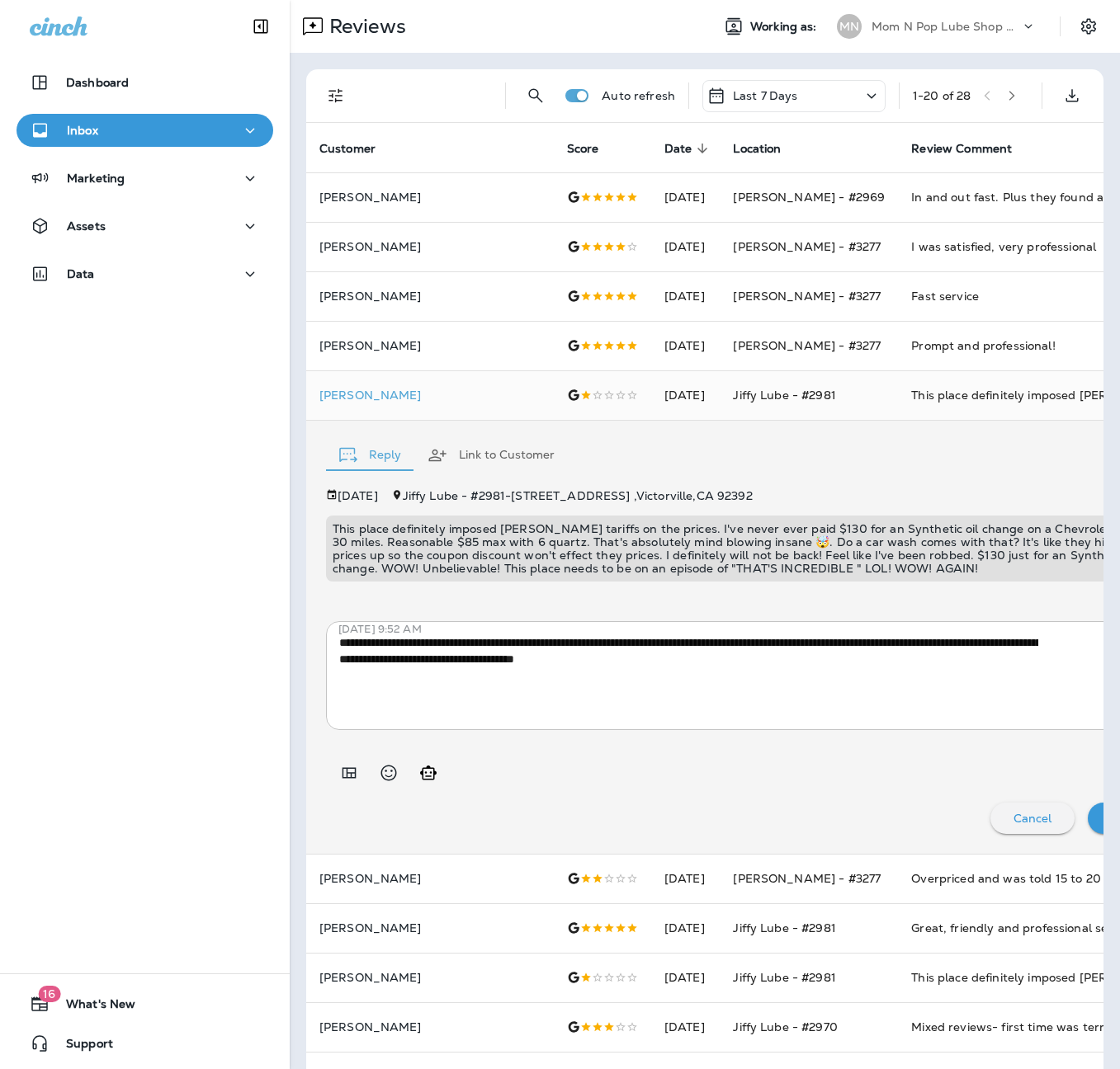
click at [992, 34] on div "Mom N Pop Lube Shop Group dba Jiffy Lube" at bounding box center [946, 26] width 149 height 25
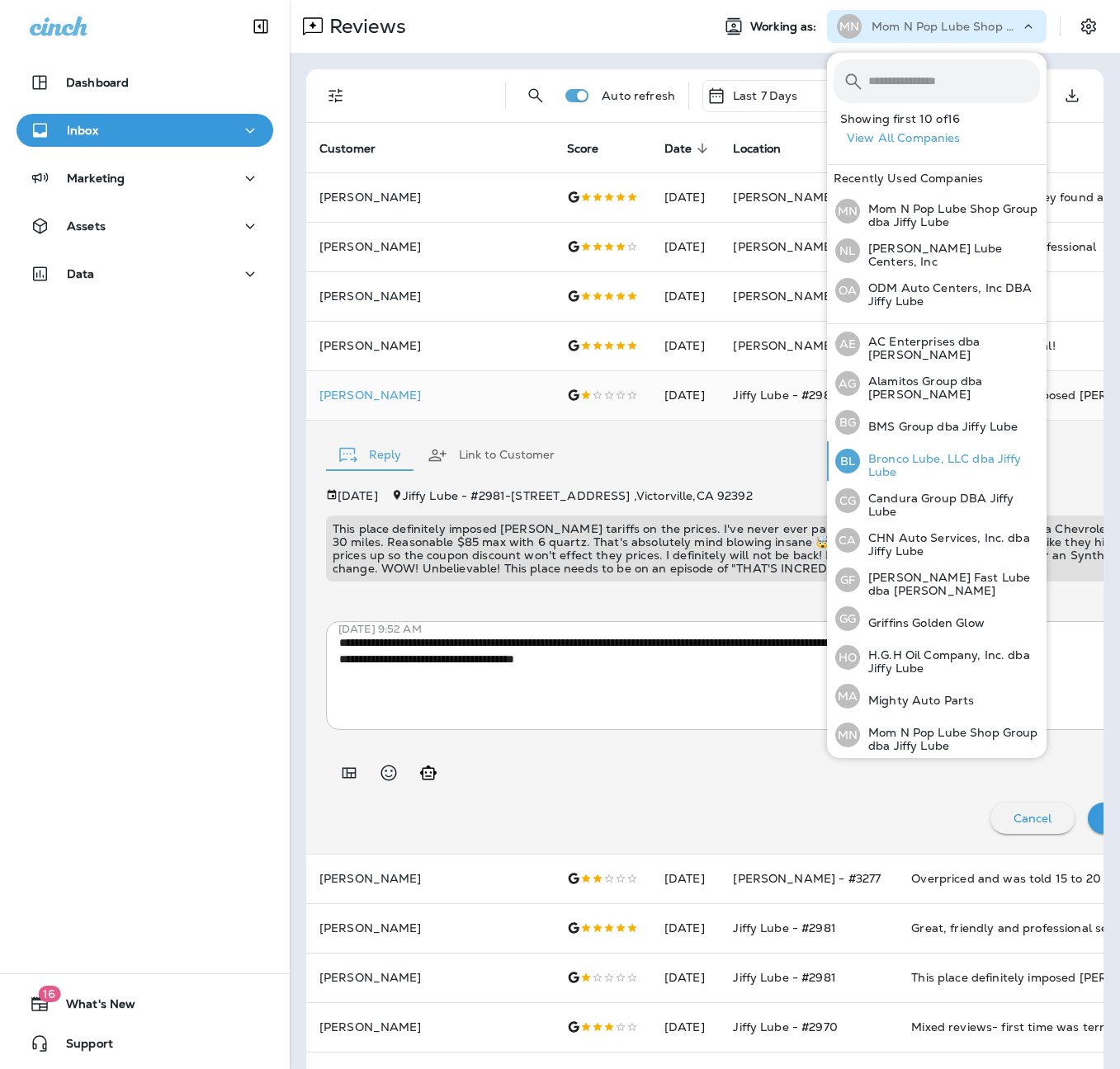
scroll to position [190, 0]
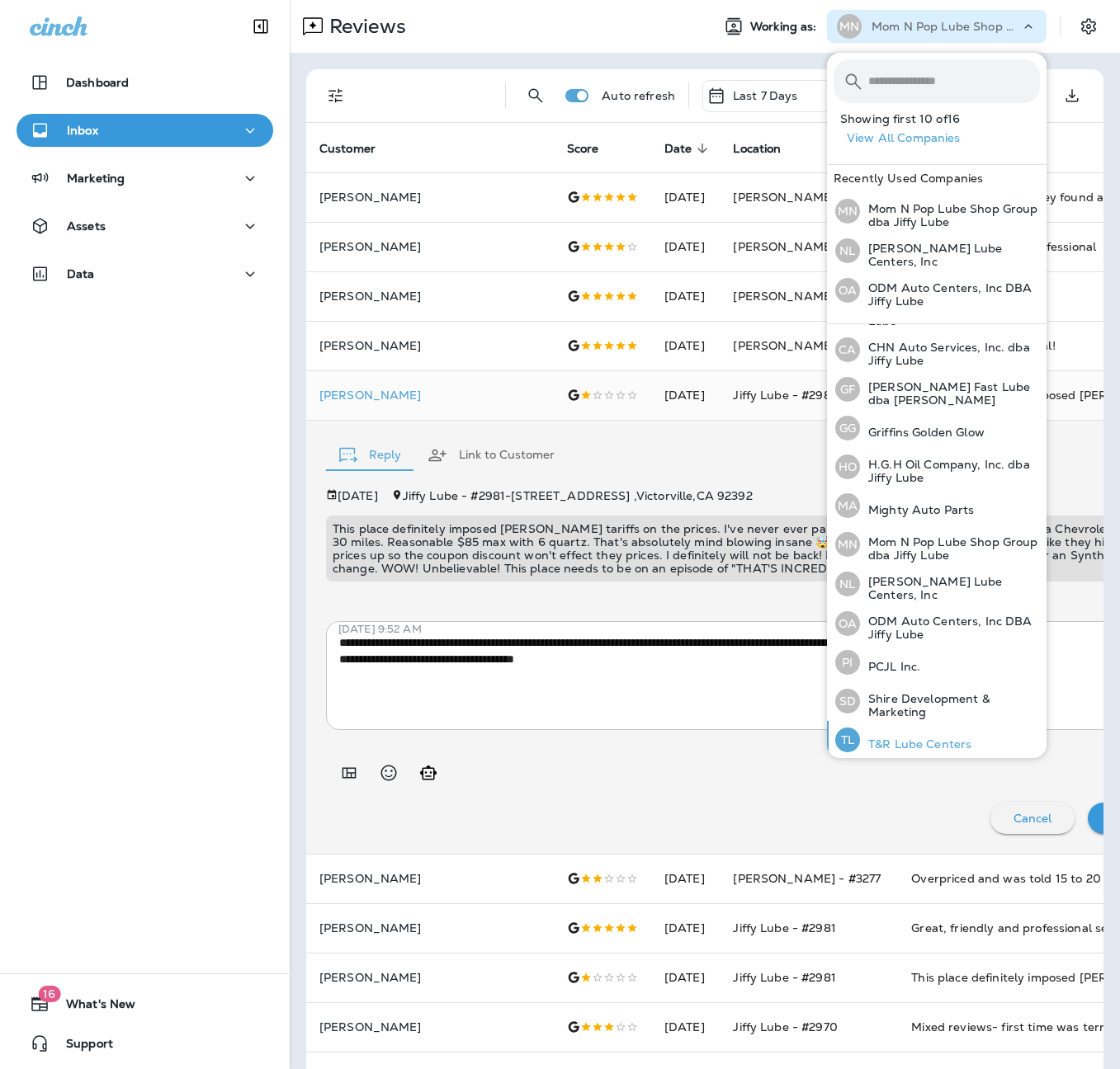
click at [969, 741] on div "TL T&R Lube Centers" at bounding box center [903, 740] width 150 height 38
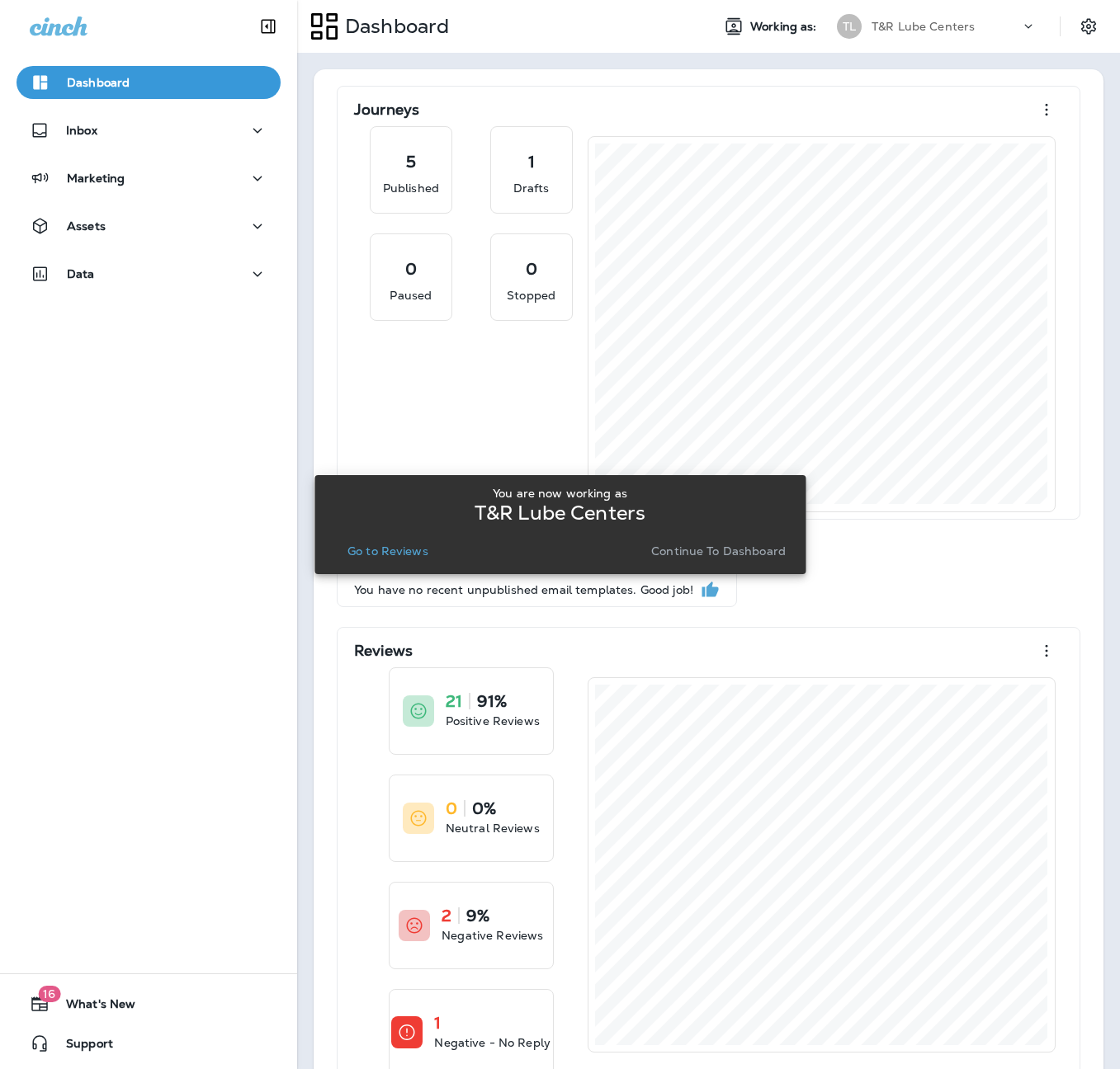
click at [381, 538] on div "You are now working as T&R Lube Centers Go to Reviews Continue to Dashboard" at bounding box center [560, 525] width 464 height 76
click at [375, 563] on div "You are now working as T&R Lube Centers Go to Reviews Continue to Dashboard" at bounding box center [560, 524] width 464 height 89
click at [376, 552] on p "Go to Reviews" at bounding box center [388, 551] width 81 height 13
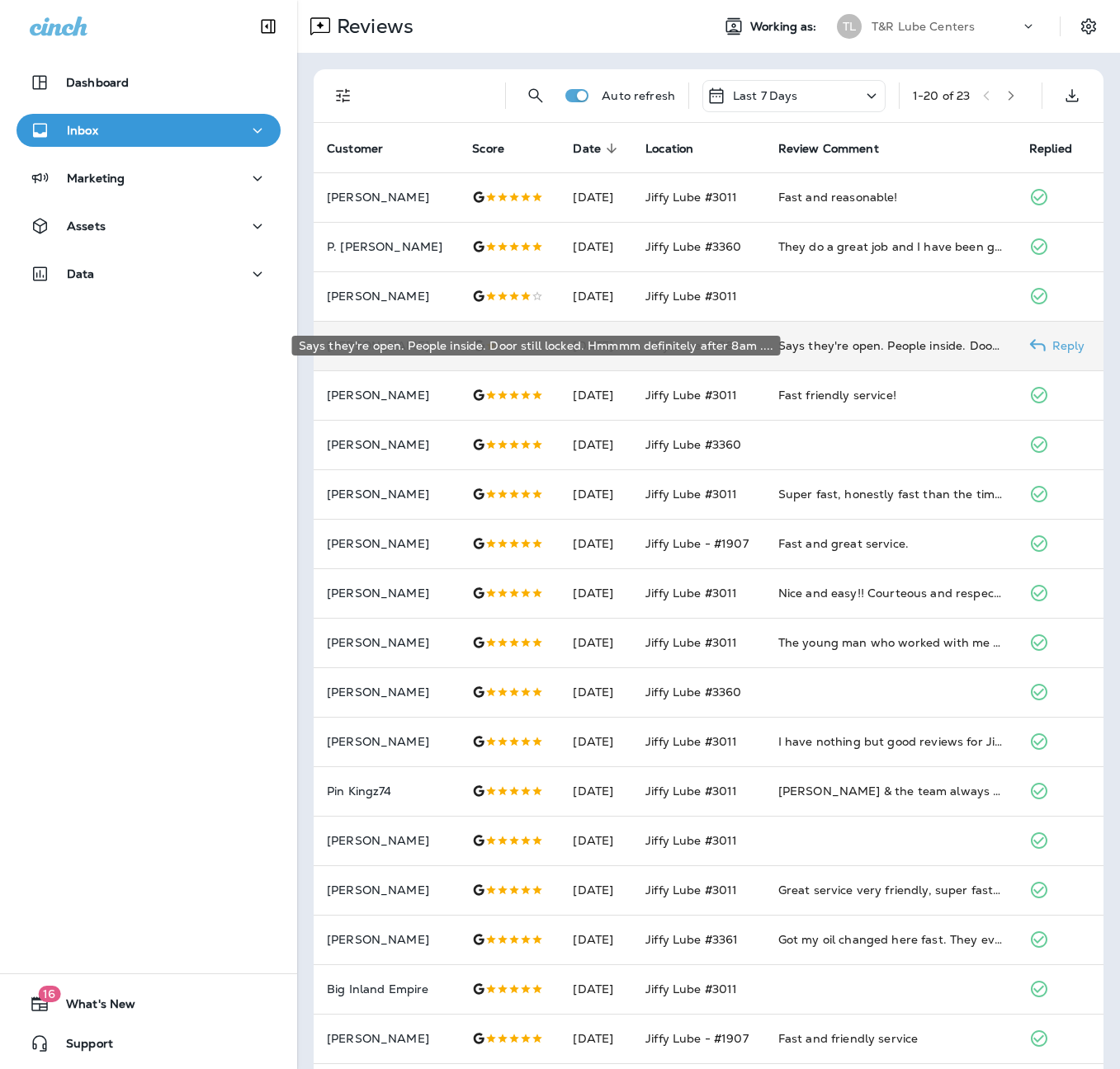
click at [905, 345] on div "Says they're open. People inside. Door still locked. Hmmmm definitely after 8am…" at bounding box center [891, 345] width 225 height 16
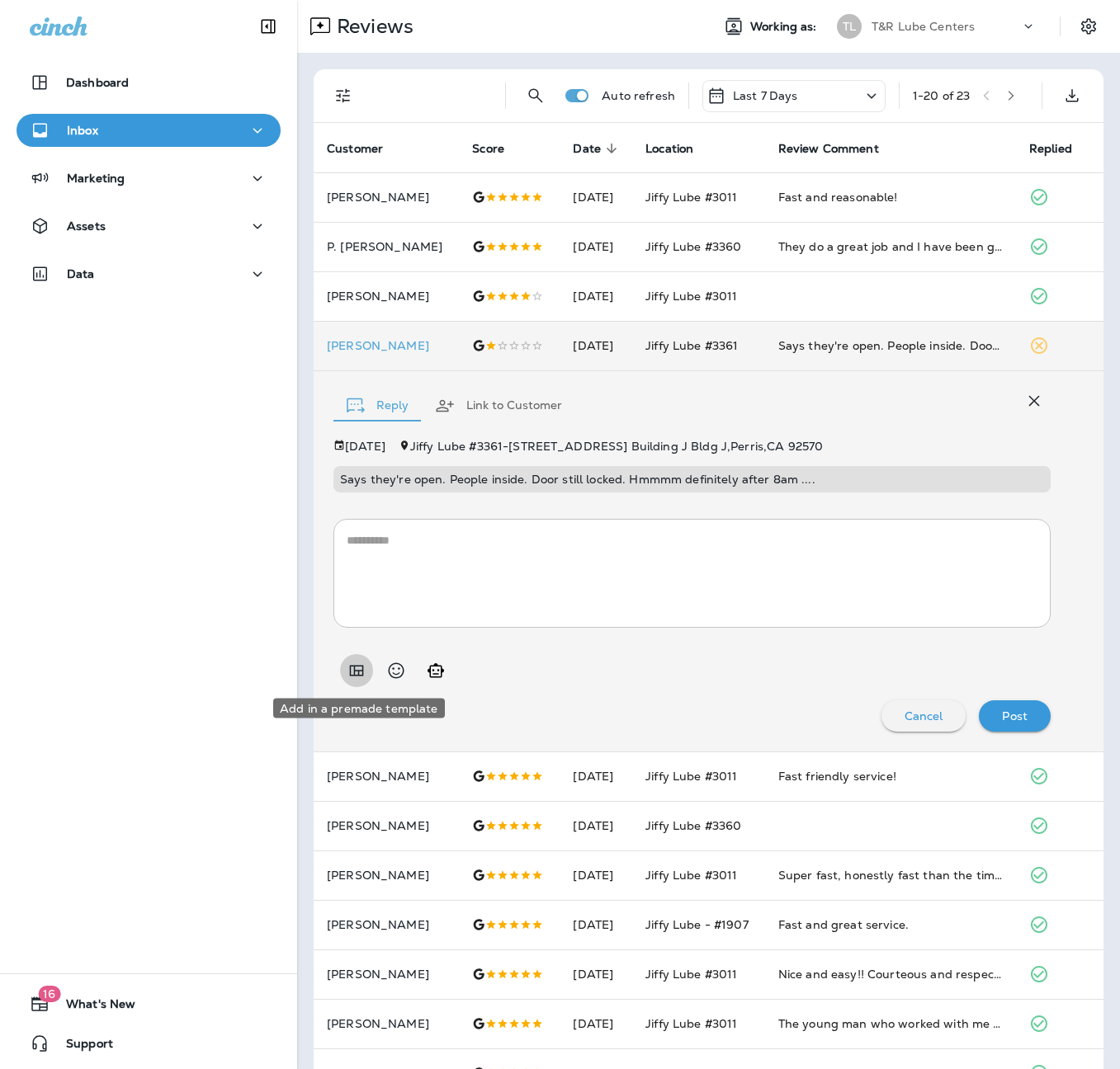
click at [349, 677] on icon "Add in a premade template" at bounding box center [356, 670] width 20 height 20
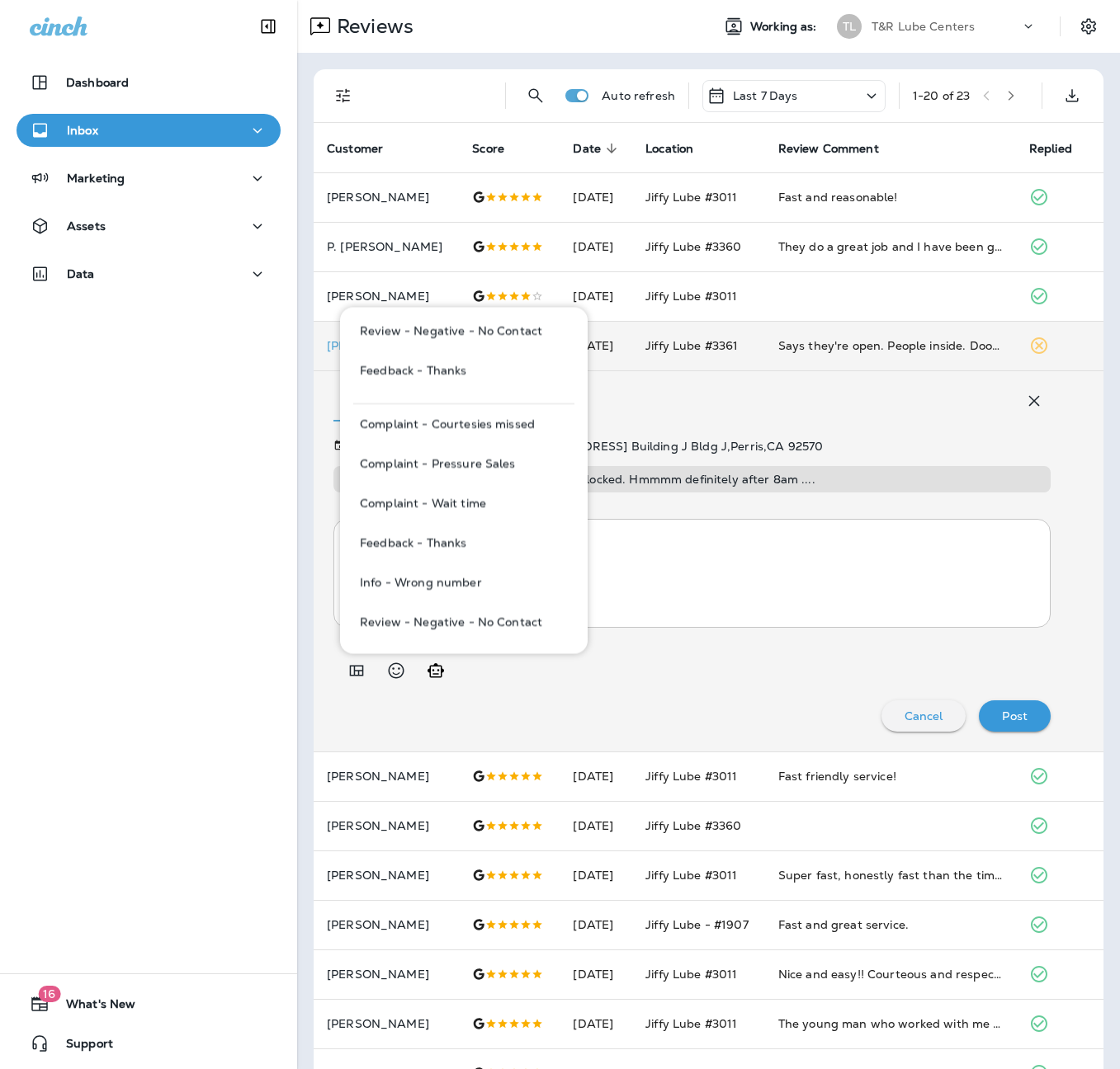
scroll to position [137, 0]
click at [500, 623] on button "Review - Negative - No Contact" at bounding box center [464, 622] width 221 height 40
type textarea "**********"
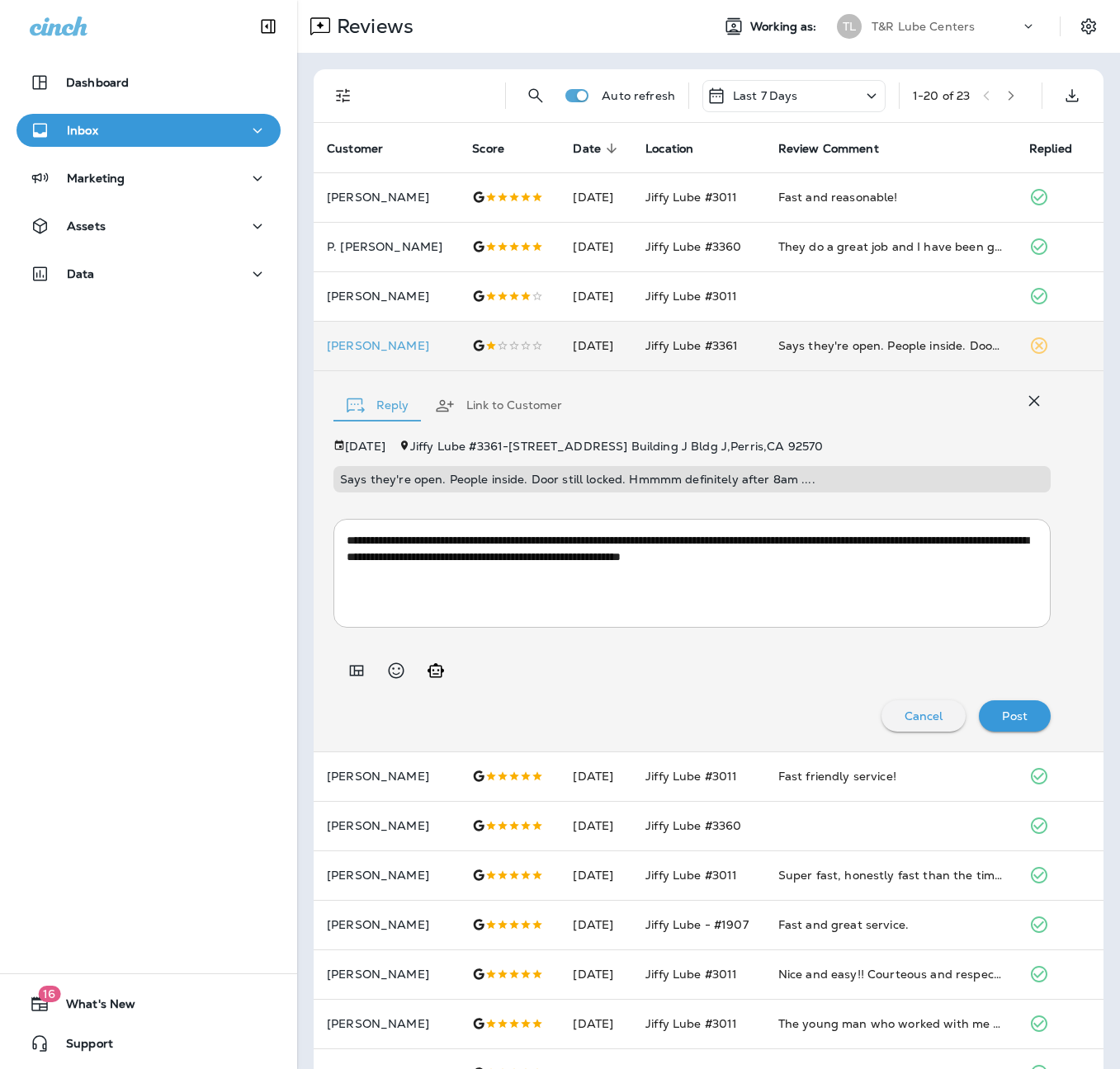
scroll to position [1, 0]
click at [996, 709] on button "Post" at bounding box center [1021, 715] width 72 height 31
